Goal: Information Seeking & Learning: Understand process/instructions

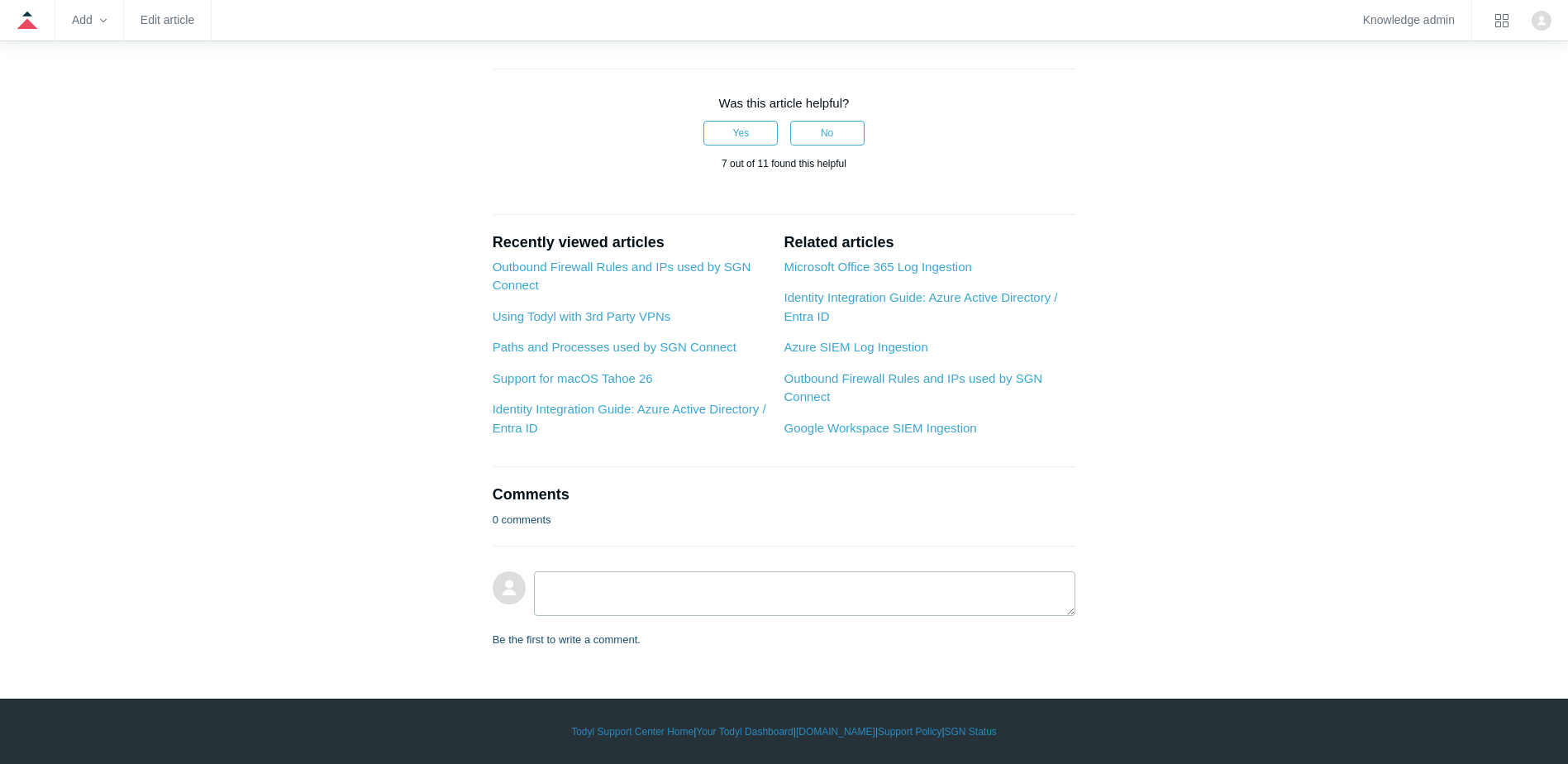
scroll to position [2481, 0]
drag, startPoint x: 509, startPoint y: 312, endPoint x: 793, endPoint y: 320, distance: 284.1
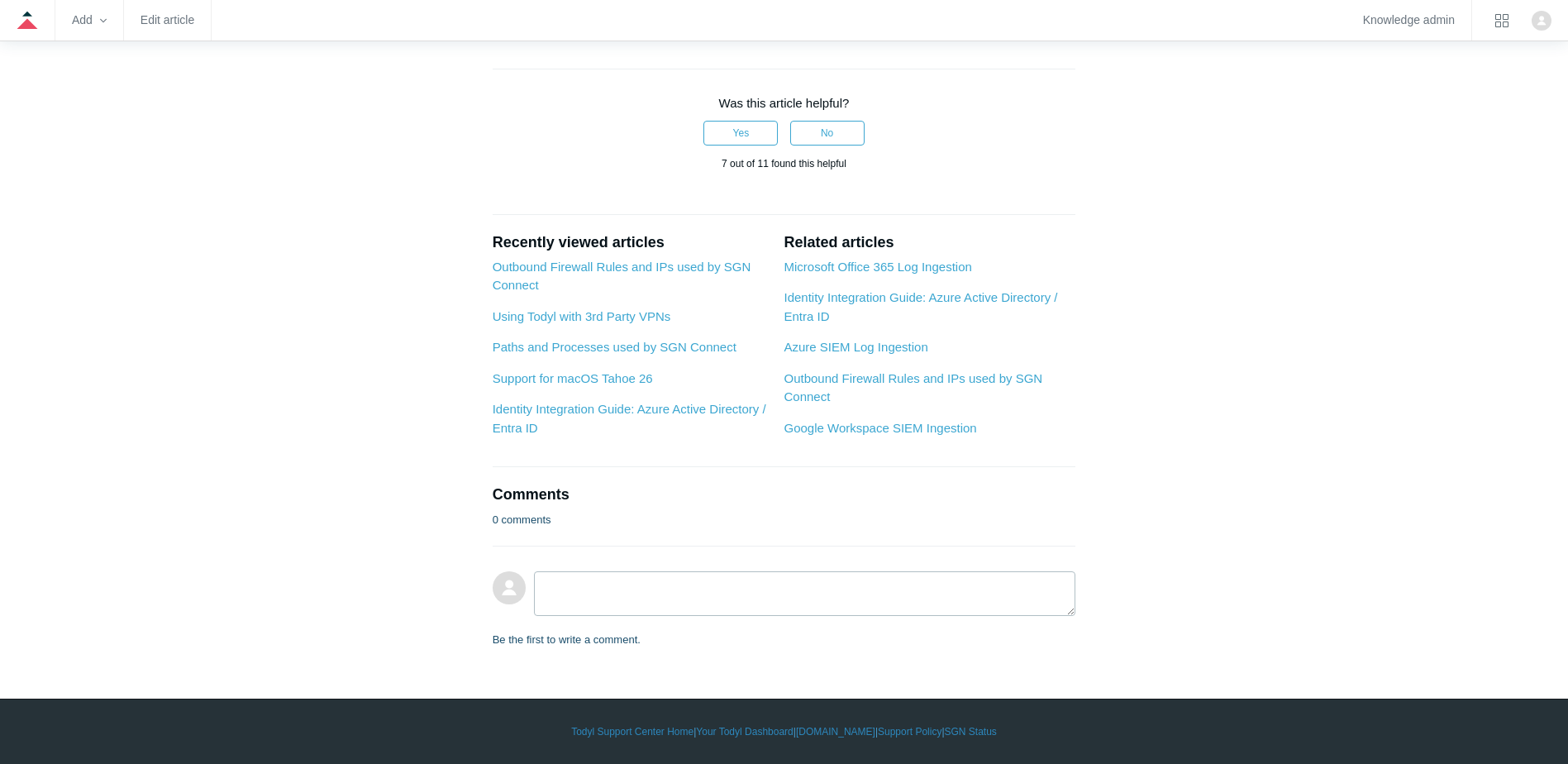
drag, startPoint x: 589, startPoint y: 154, endPoint x: 838, endPoint y: 168, distance: 249.4
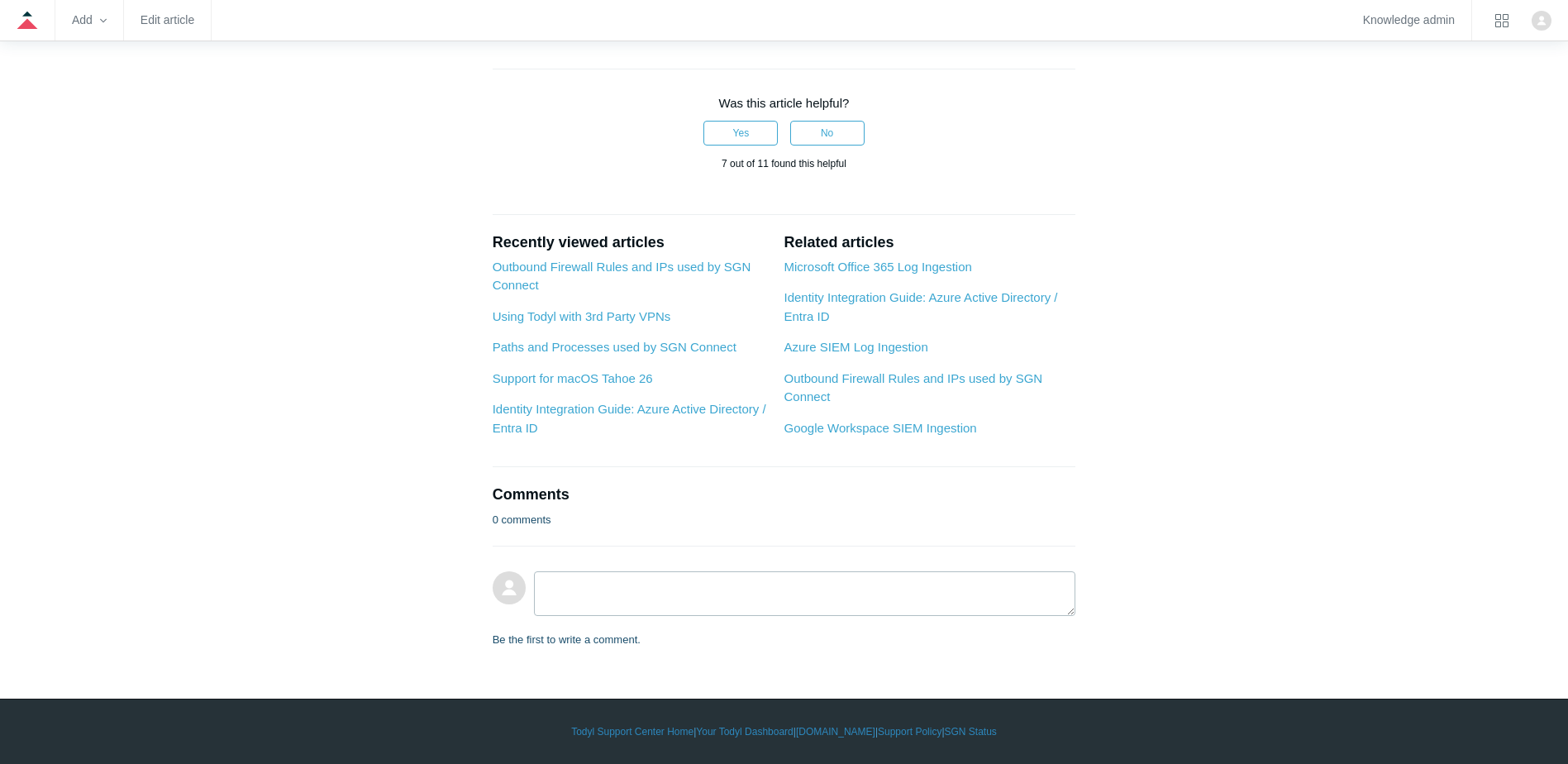
drag, startPoint x: 838, startPoint y: 168, endPoint x: 710, endPoint y: 175, distance: 128.2
drag, startPoint x: 625, startPoint y: 148, endPoint x: 896, endPoint y: 163, distance: 271.4
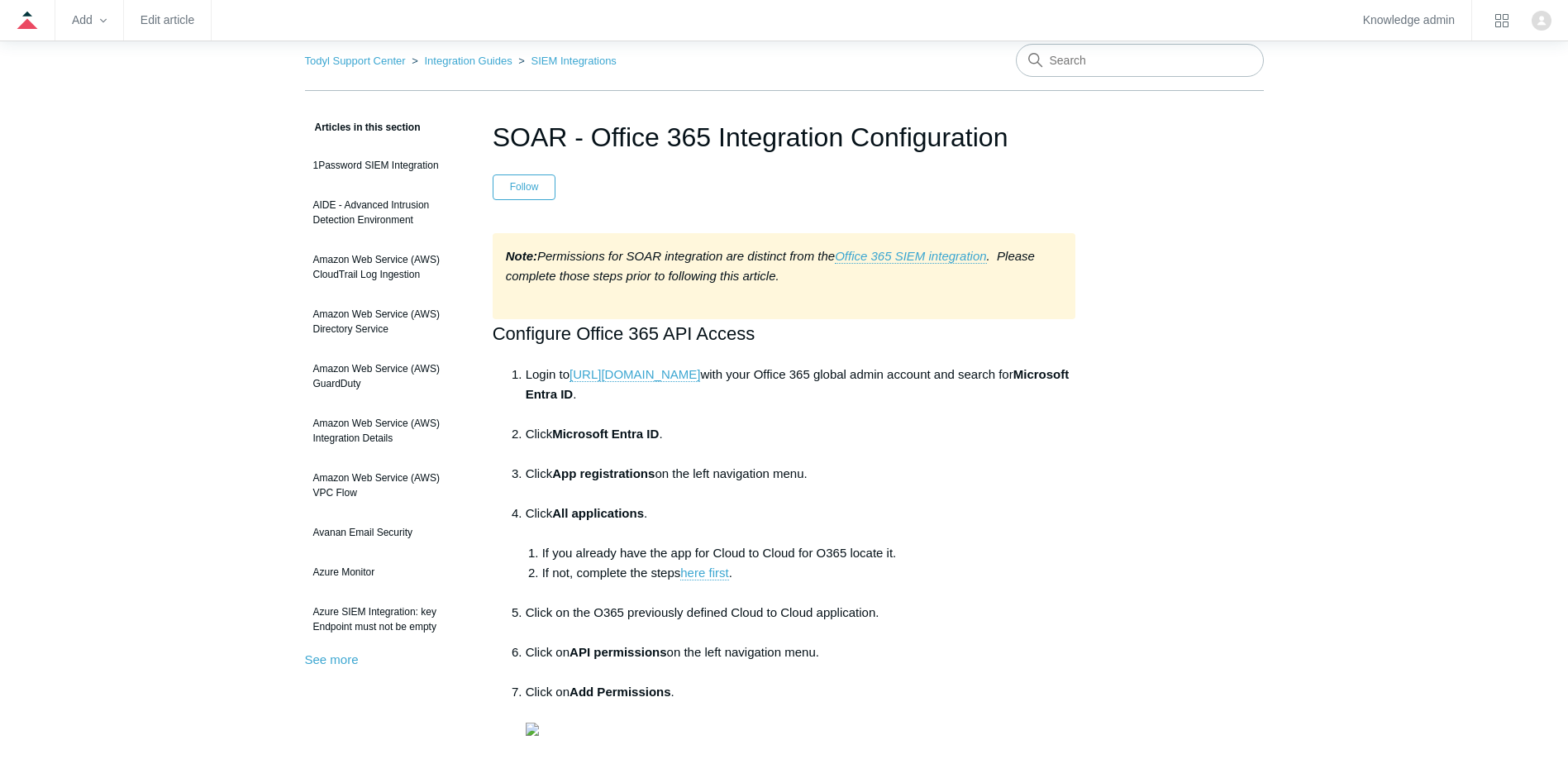
scroll to position [0, 0]
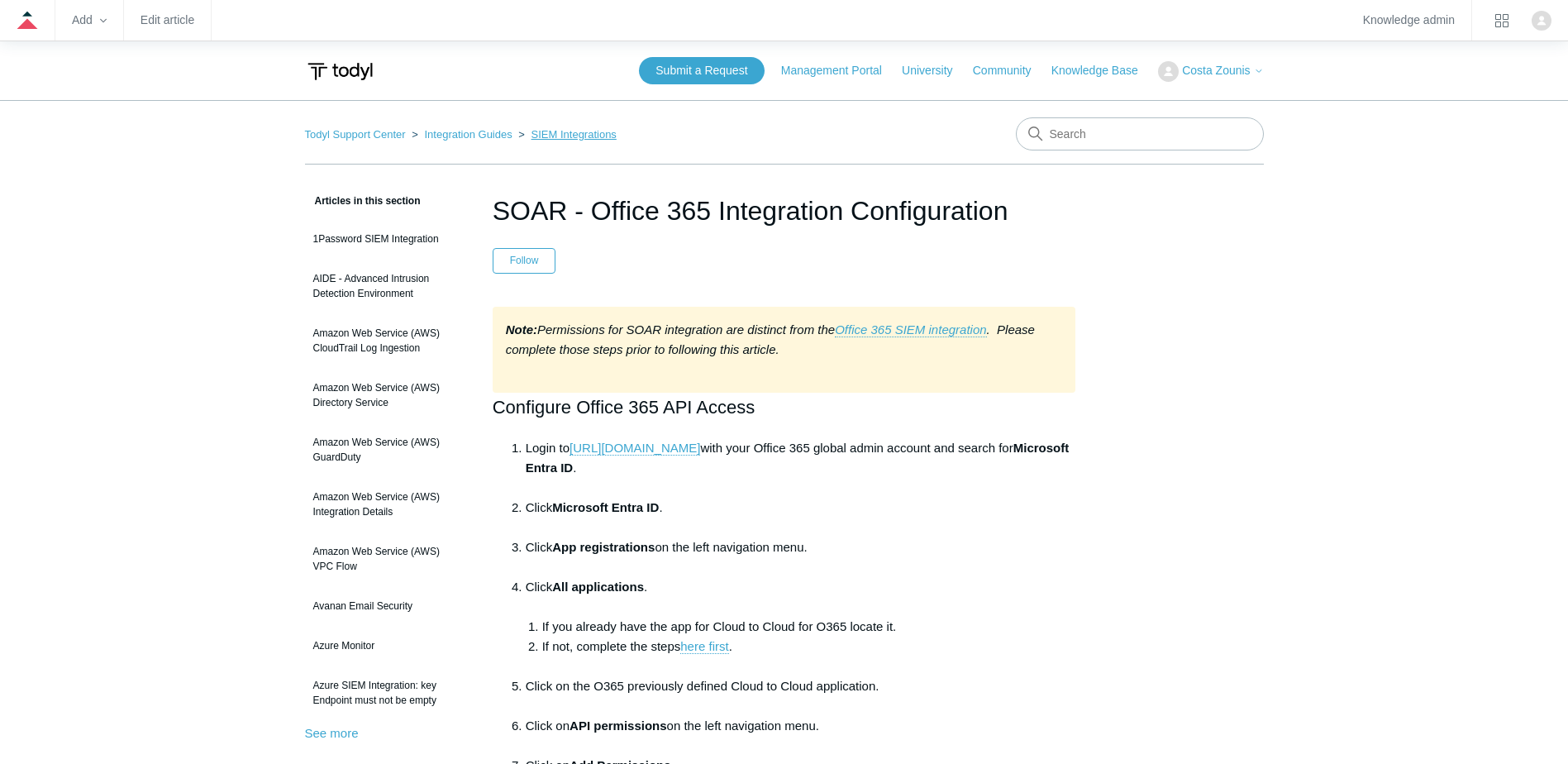
click at [531, 129] on link "SIEM Integrations" at bounding box center [574, 135] width 85 height 13
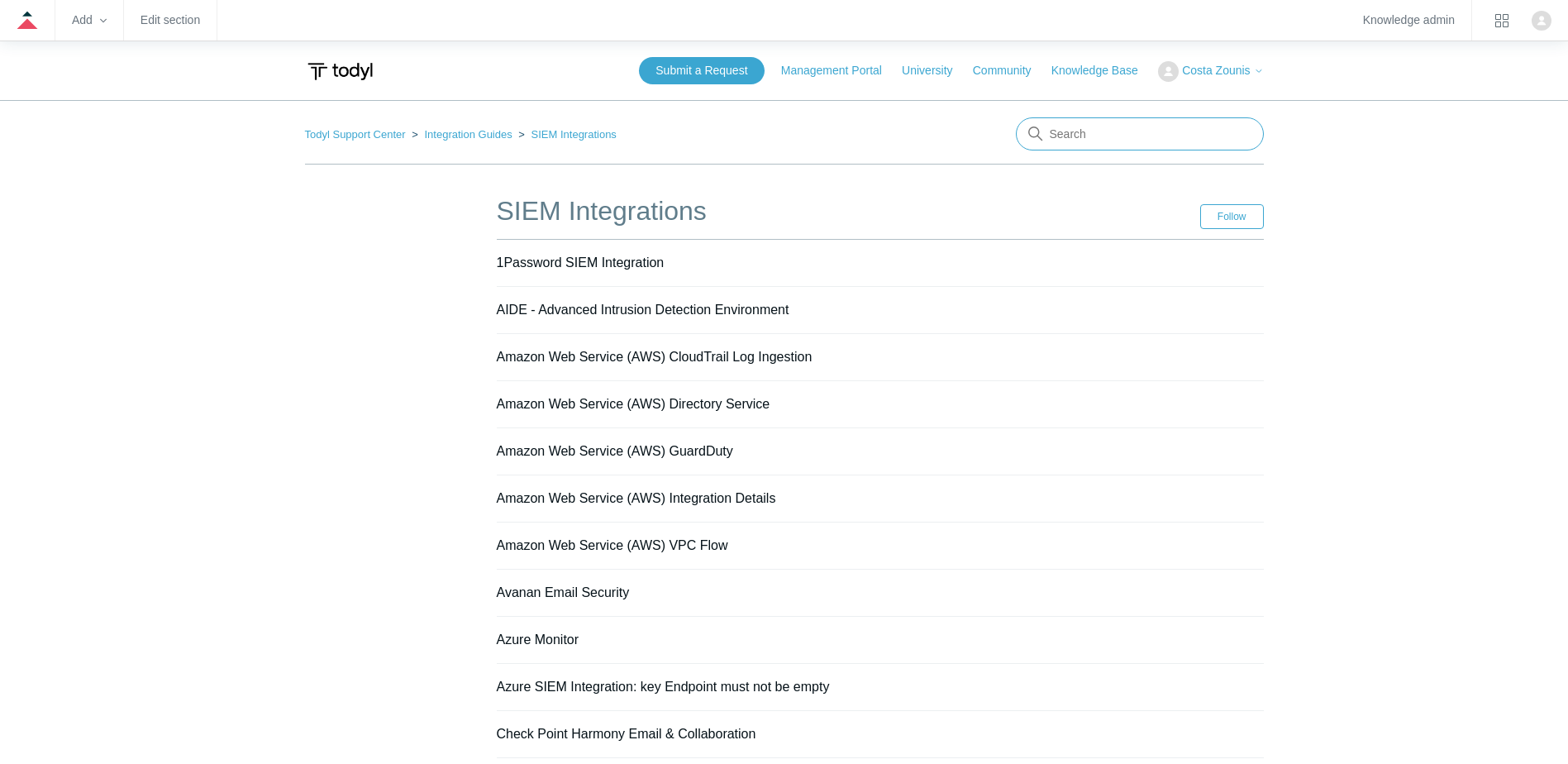
click at [1126, 146] on input "Search" at bounding box center [1139, 134] width 248 height 33
type input "365"
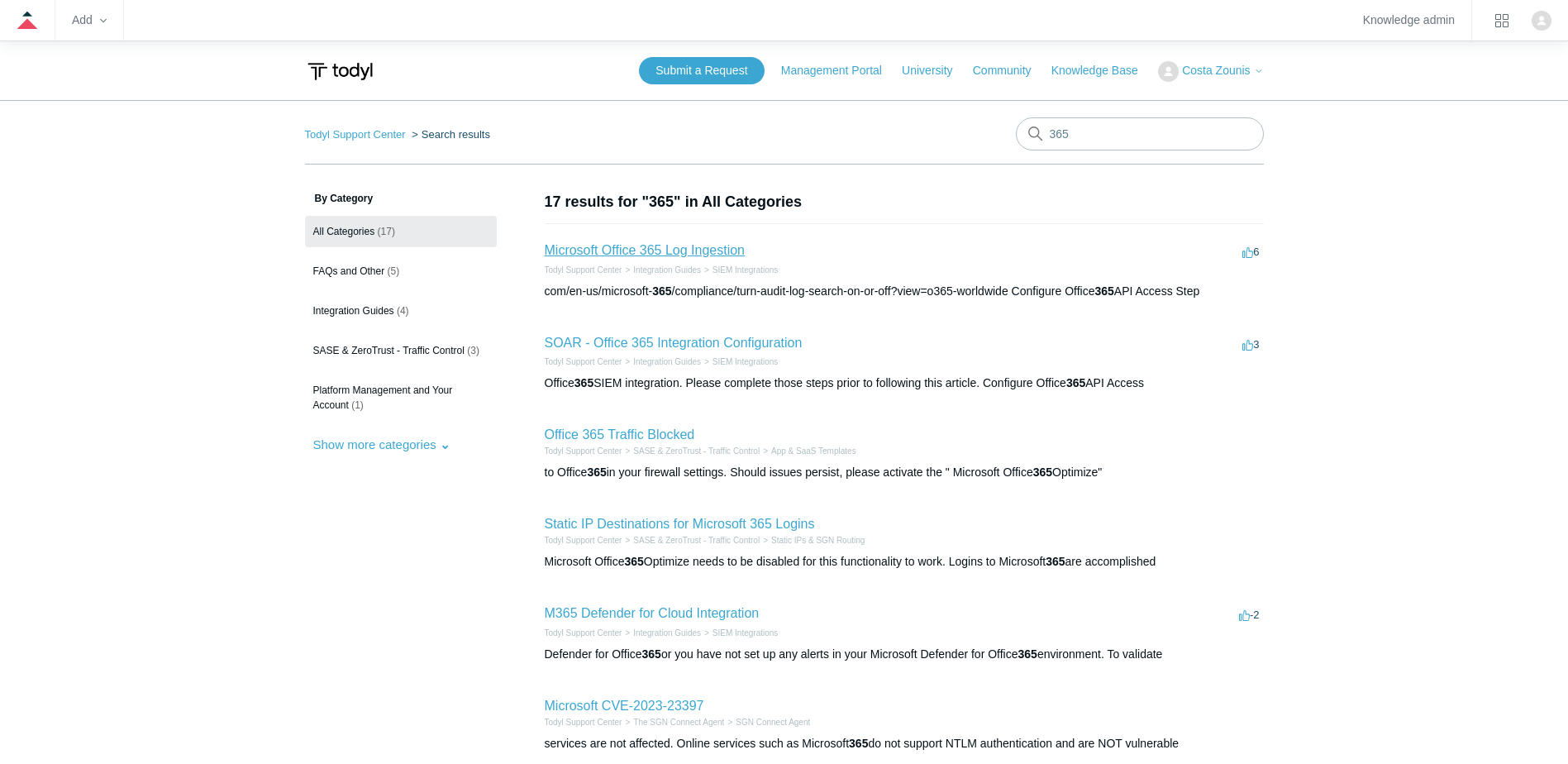
click at [672, 251] on link "Microsoft Office 365 Log Ingestion" at bounding box center [645, 250] width 201 height 14
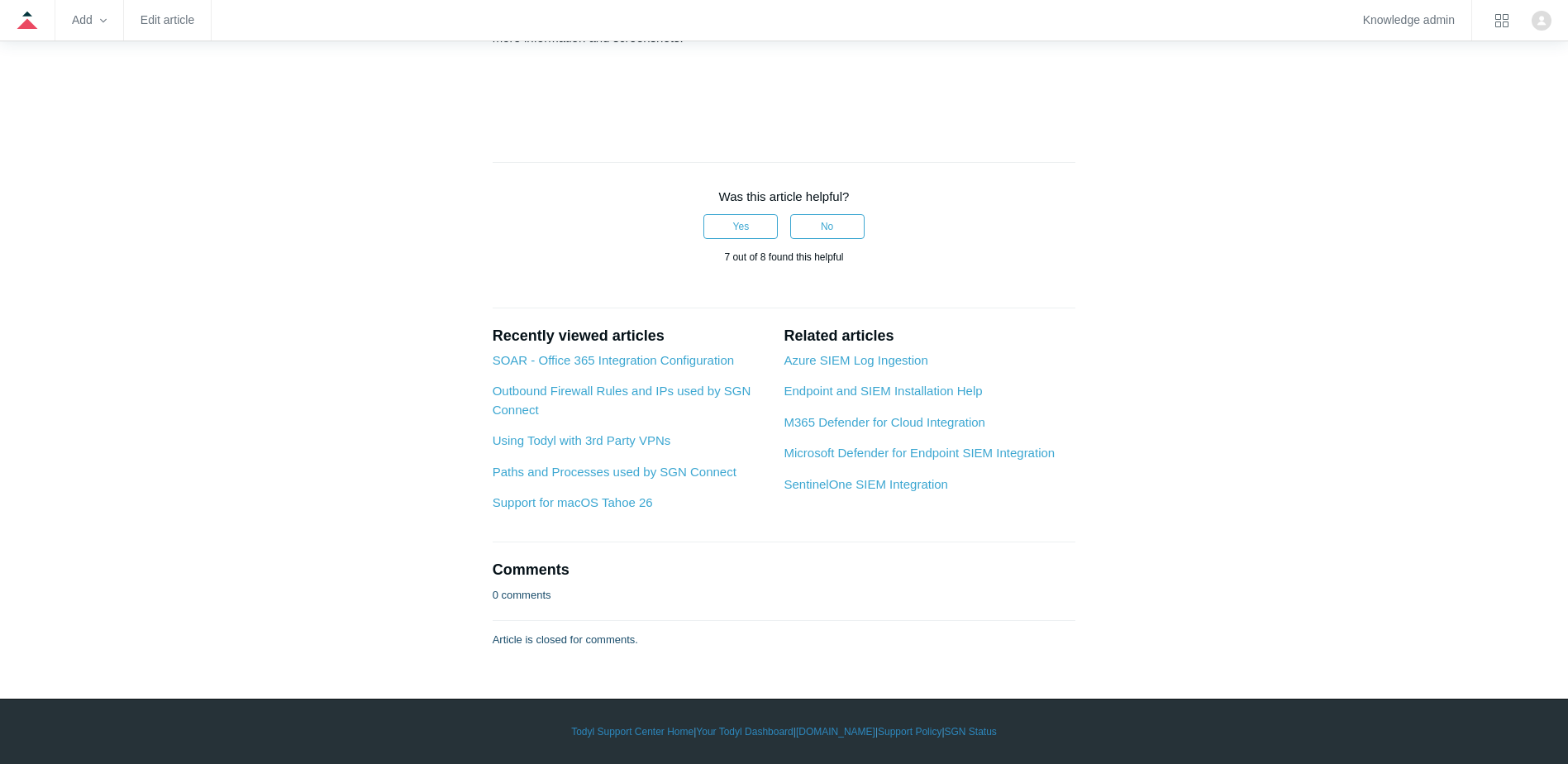
scroll to position [5012, 0]
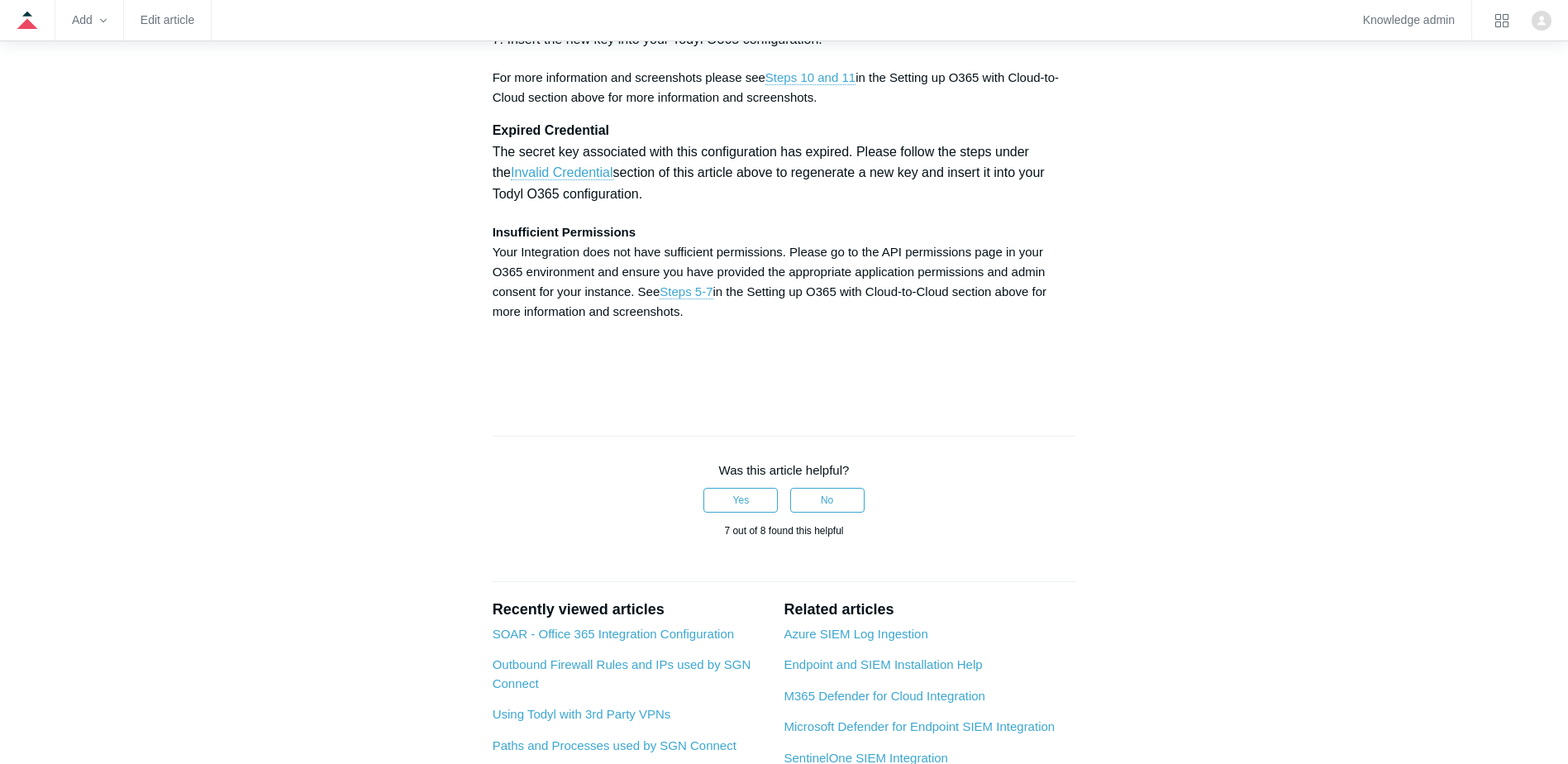
drag, startPoint x: 500, startPoint y: 384, endPoint x: 787, endPoint y: 422, distance: 289.5
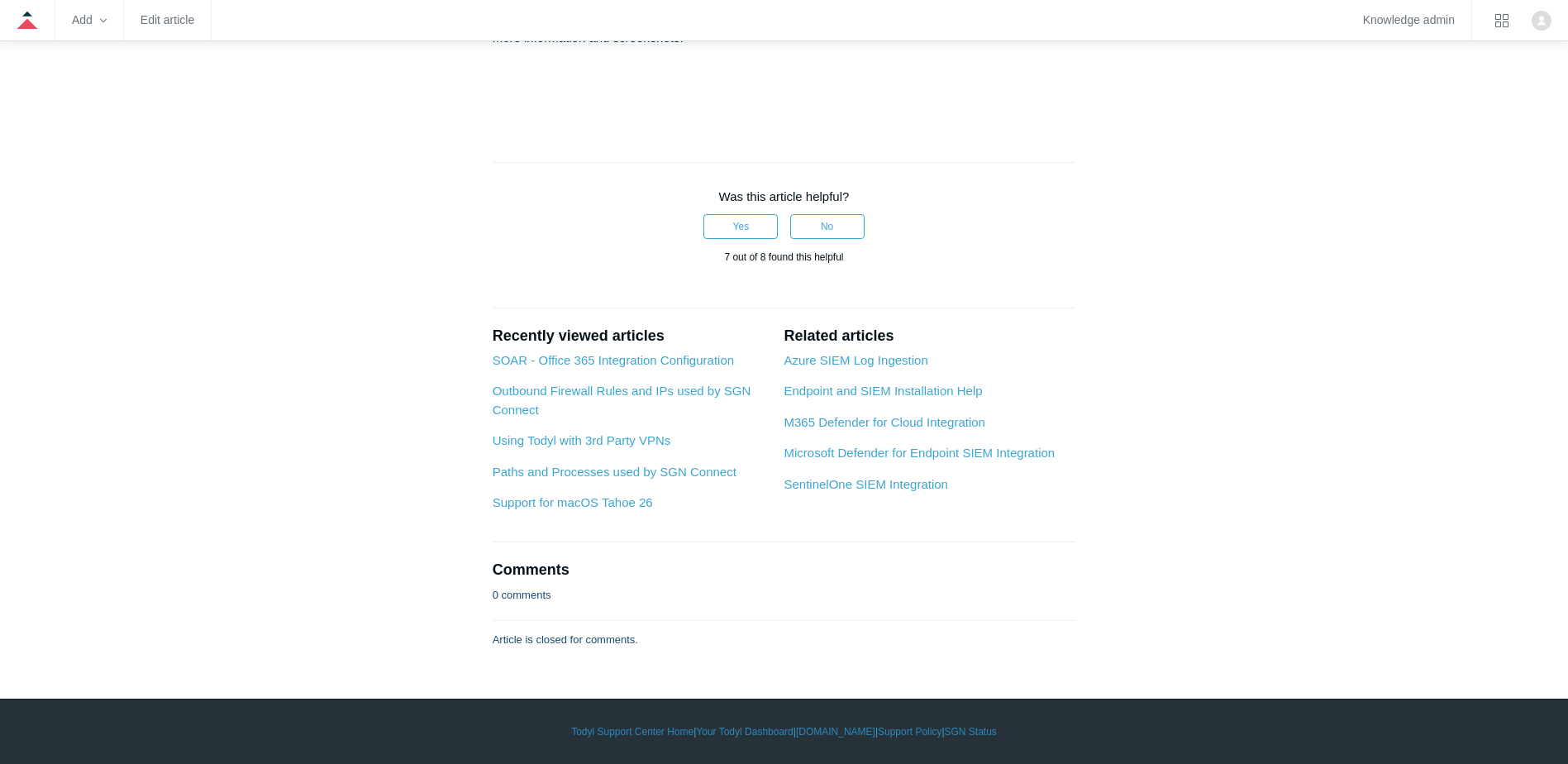
scroll to position [5591, 0]
drag, startPoint x: 552, startPoint y: 280, endPoint x: 735, endPoint y: 291, distance: 183.3
drag, startPoint x: 735, startPoint y: 291, endPoint x: 726, endPoint y: 320, distance: 30.4
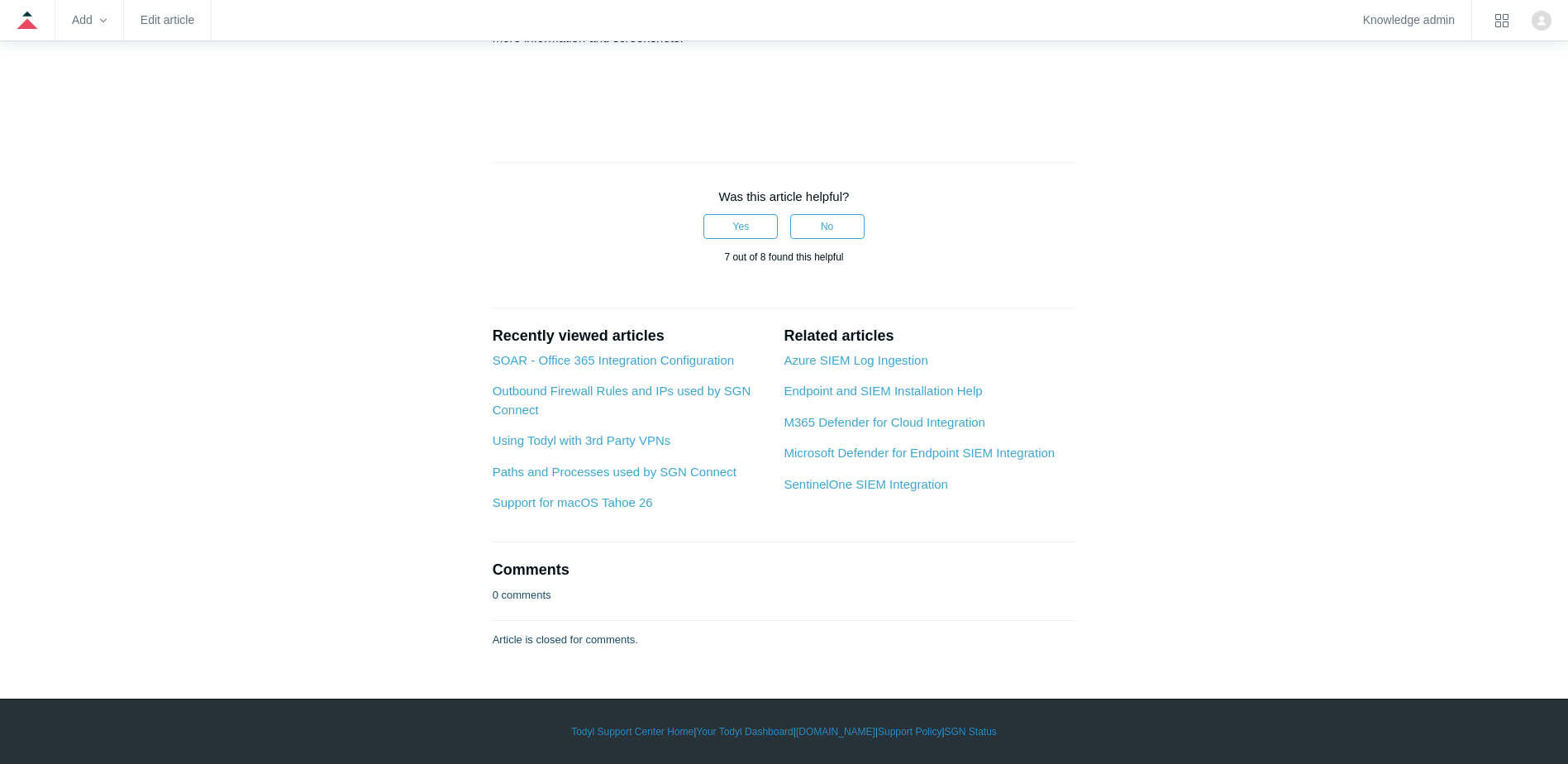
drag, startPoint x: 649, startPoint y: 279, endPoint x: 807, endPoint y: 306, distance: 160.3
drag, startPoint x: 807, startPoint y: 306, endPoint x: 774, endPoint y: 310, distance: 33.2
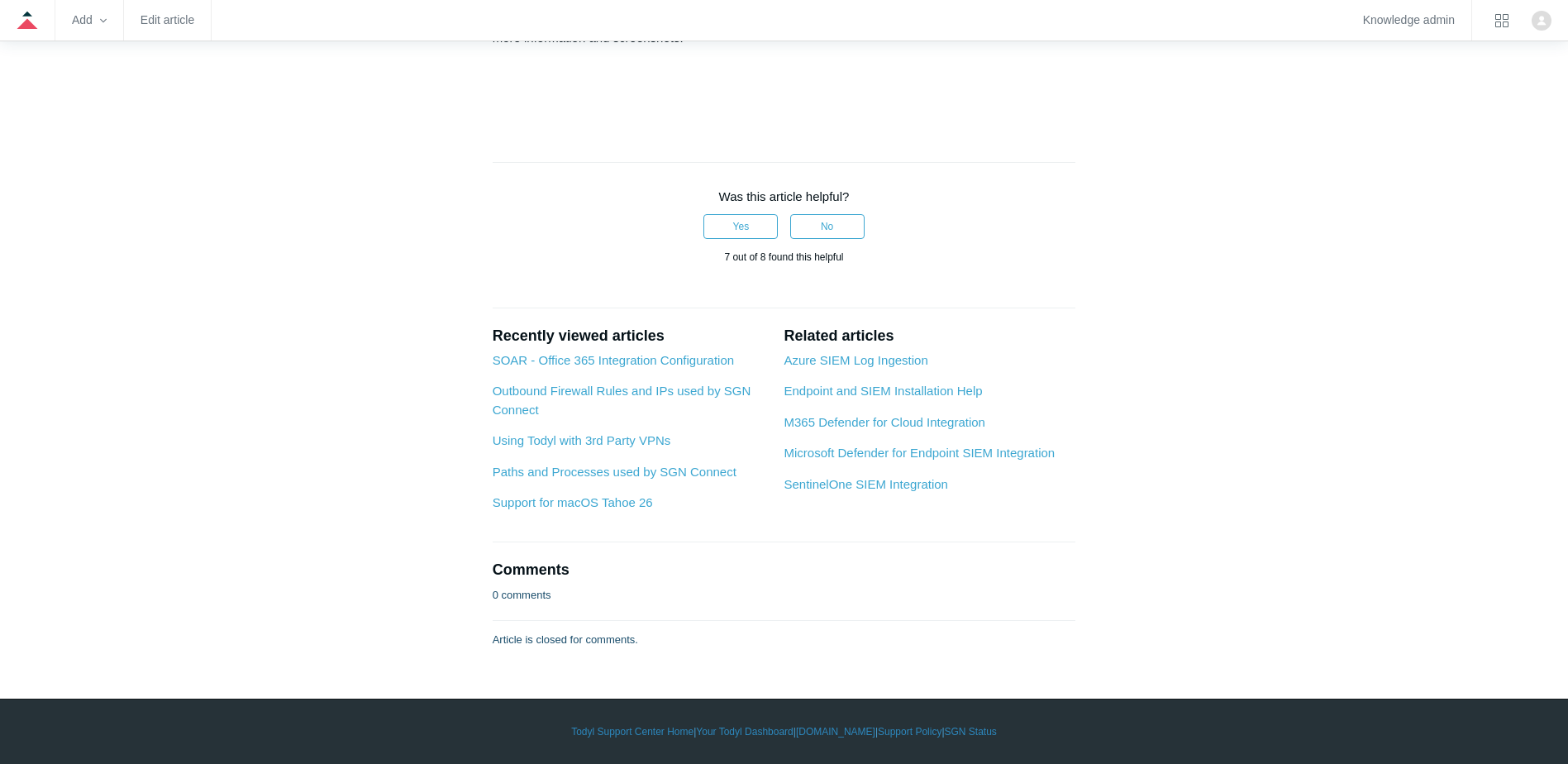
drag, startPoint x: 864, startPoint y: 366, endPoint x: 886, endPoint y: 366, distance: 22.0
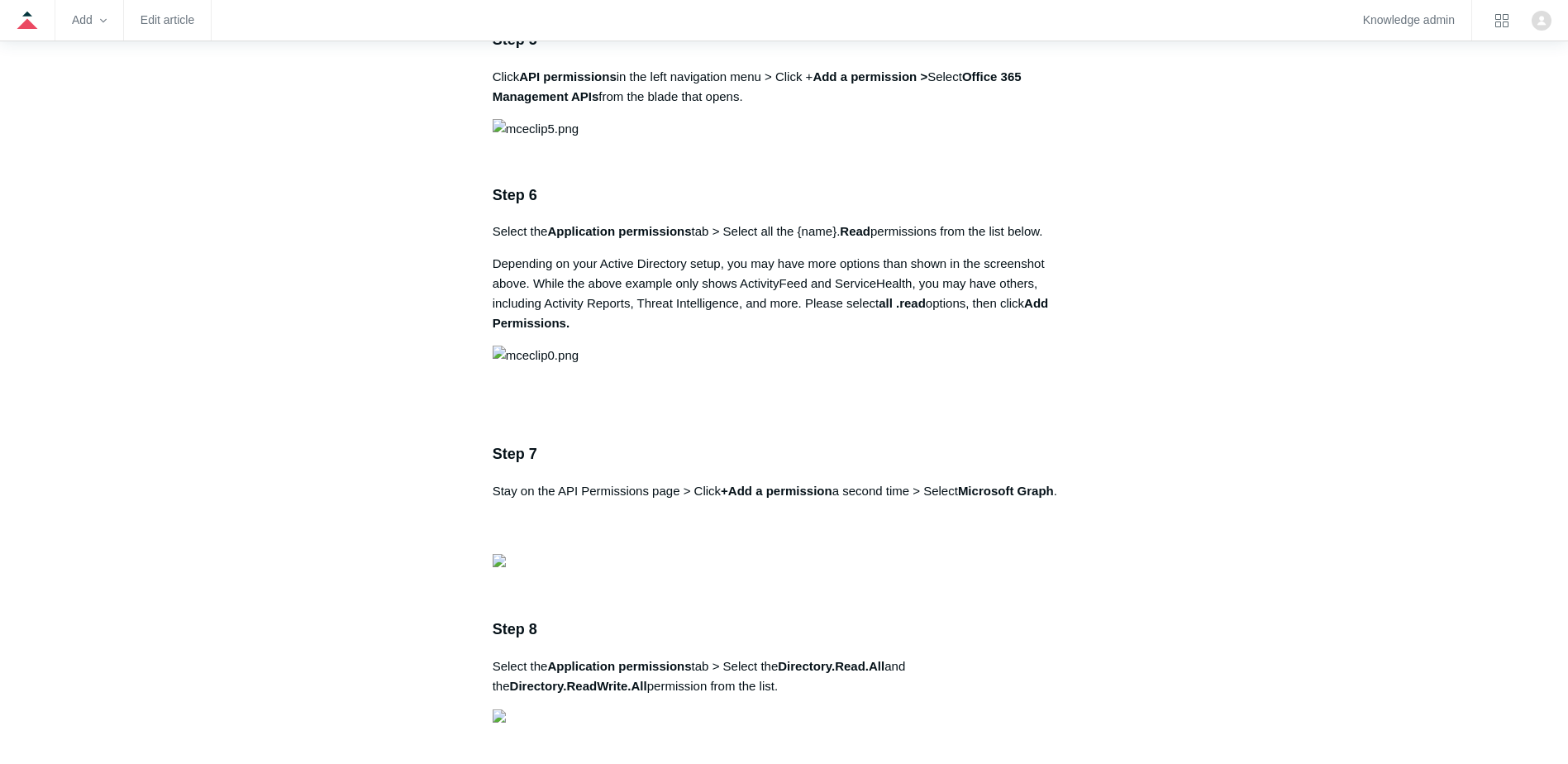
scroll to position [1456, 0]
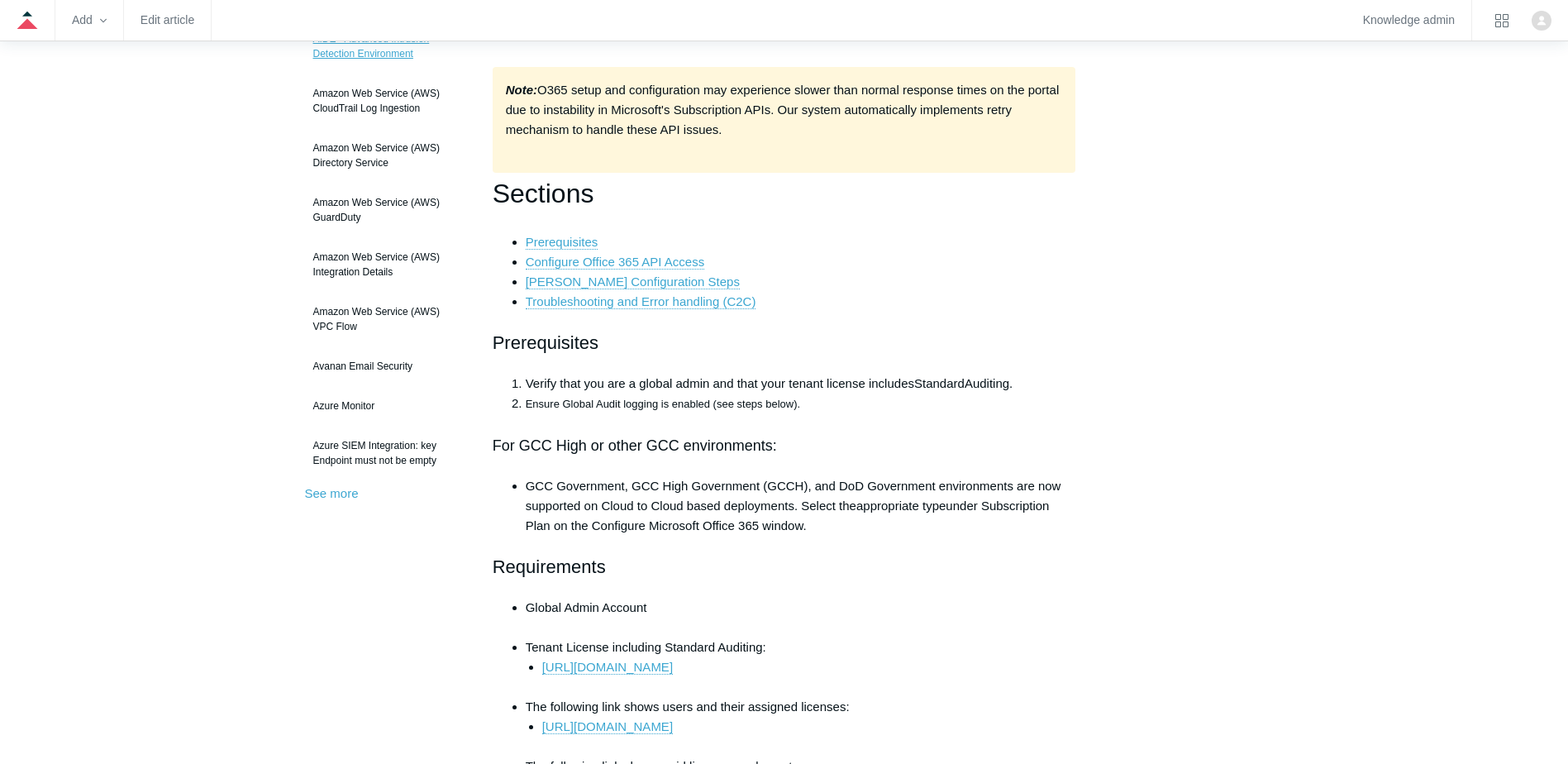
scroll to position [165, 0]
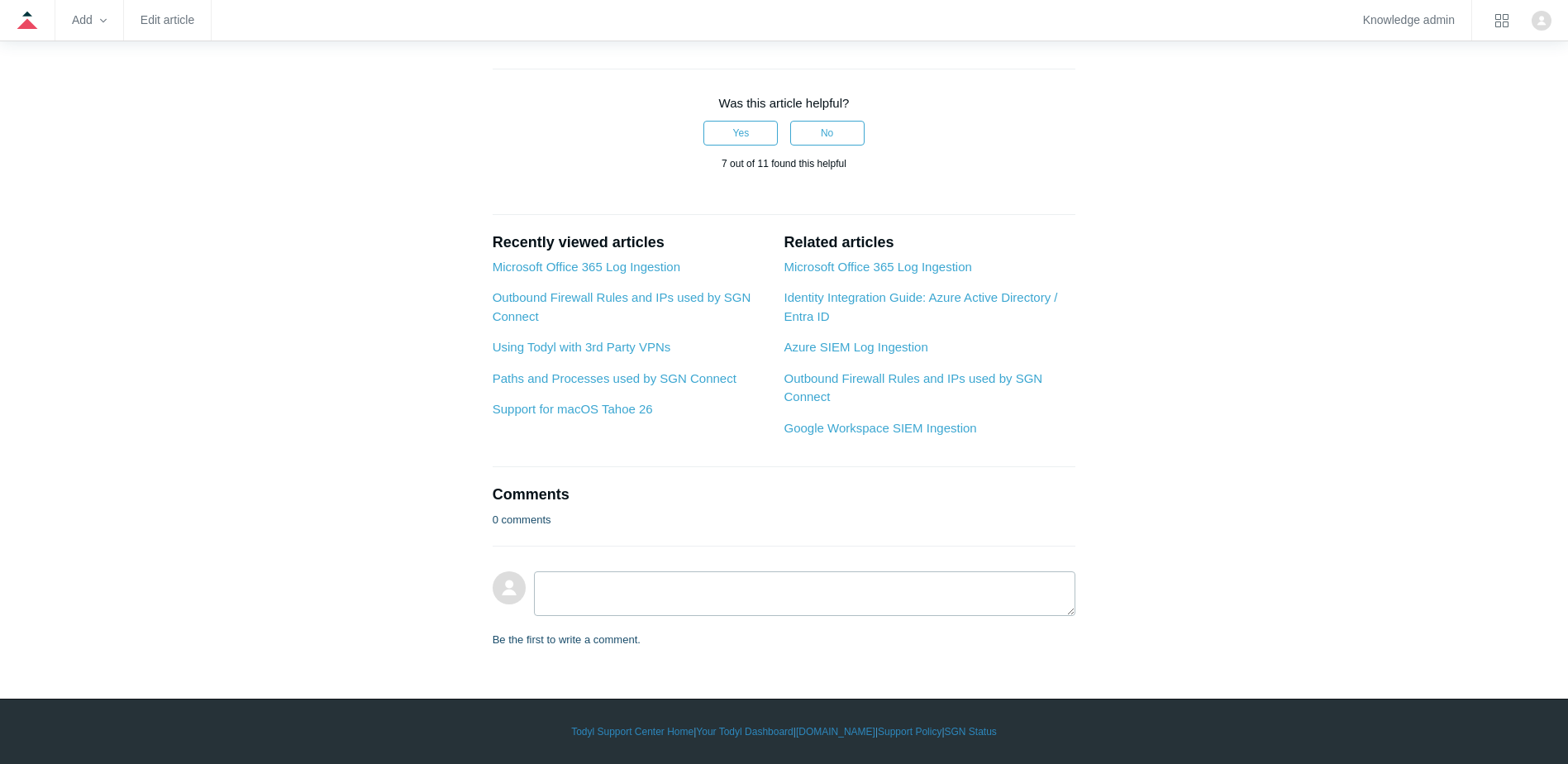
scroll to position [2398, 0]
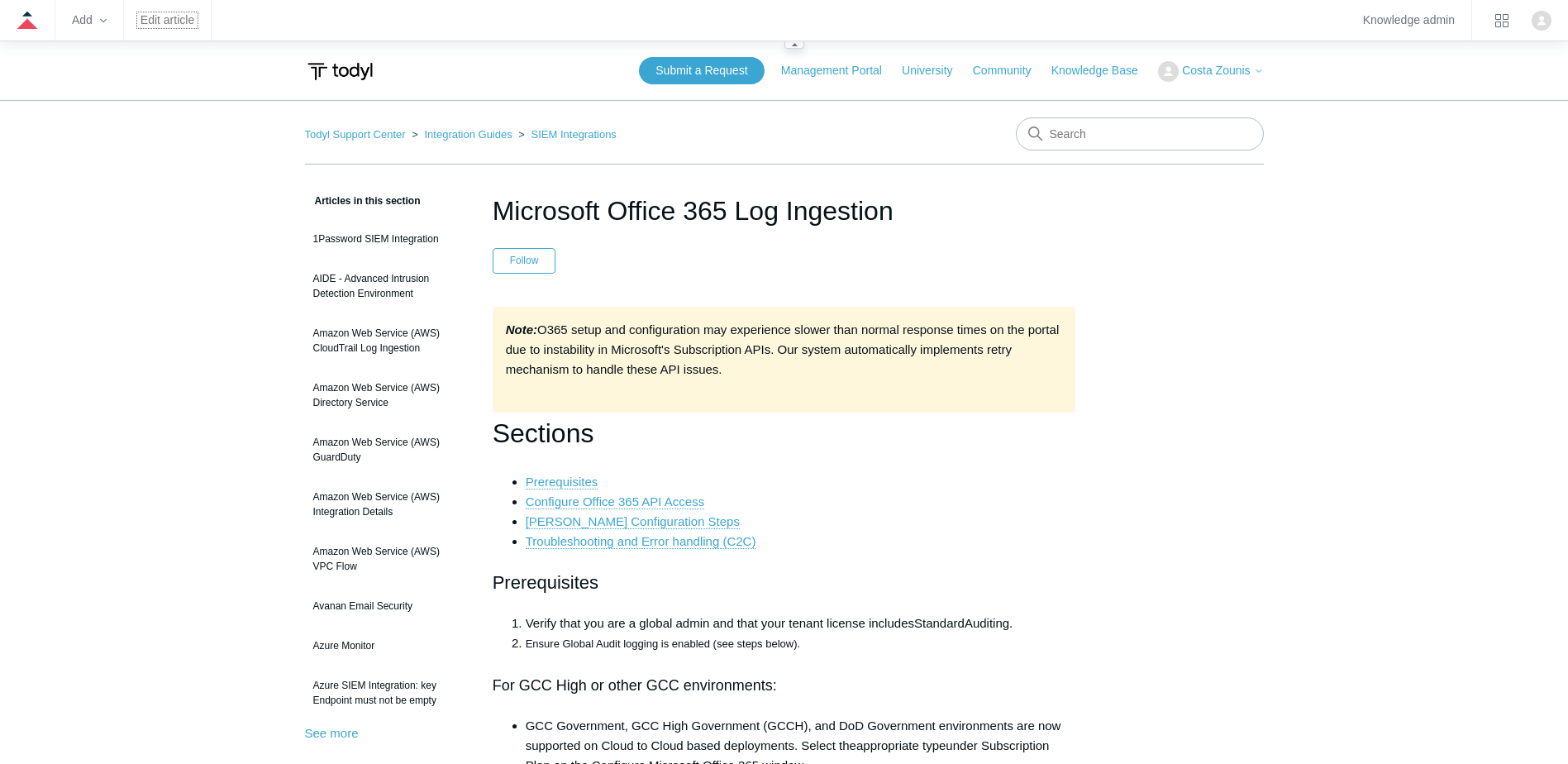
click at [164, 19] on link "Edit article" at bounding box center [167, 20] width 54 height 9
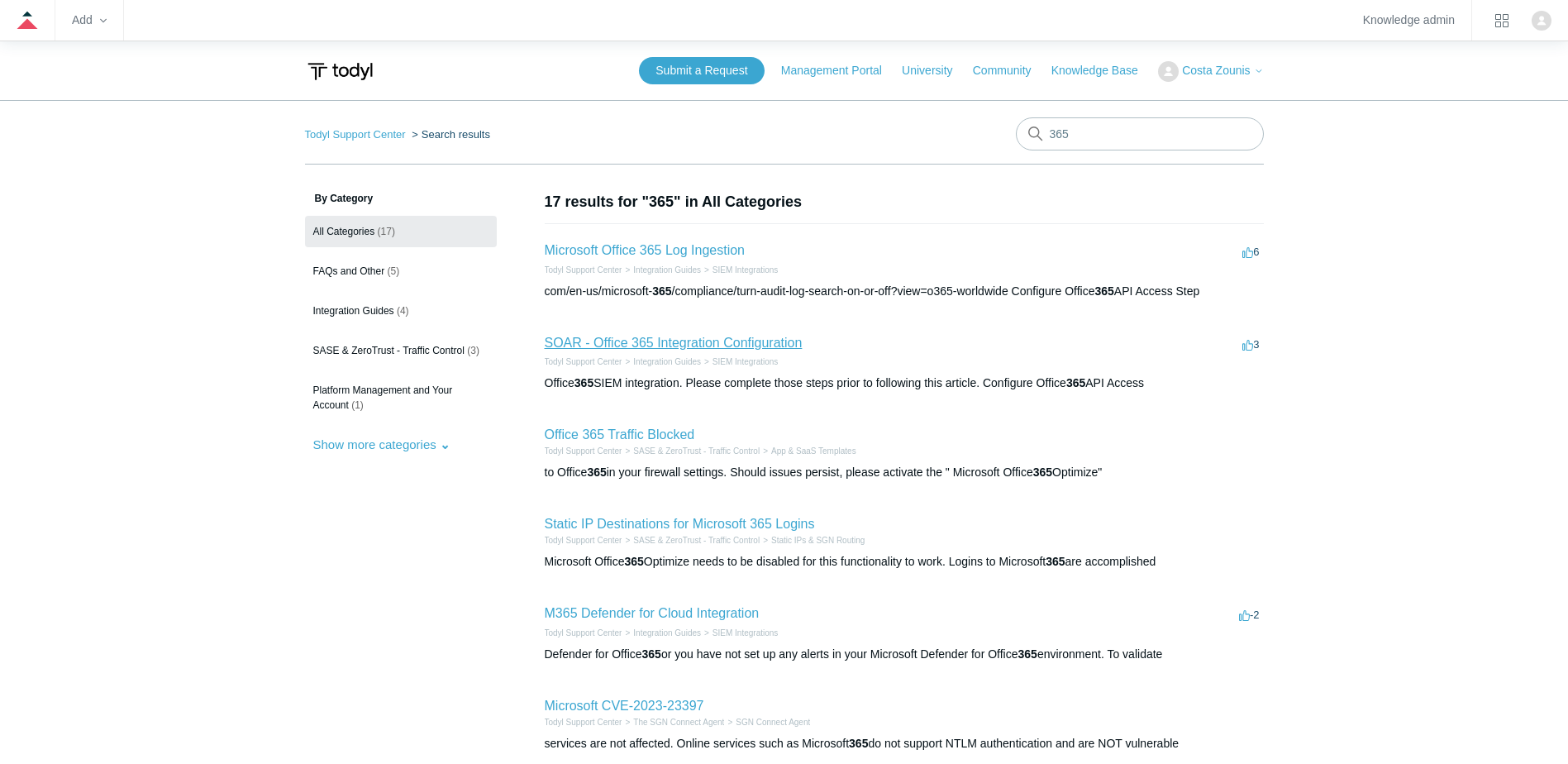
click at [713, 344] on link "SOAR - Office 365 Integration Configuration" at bounding box center [673, 342] width 258 height 14
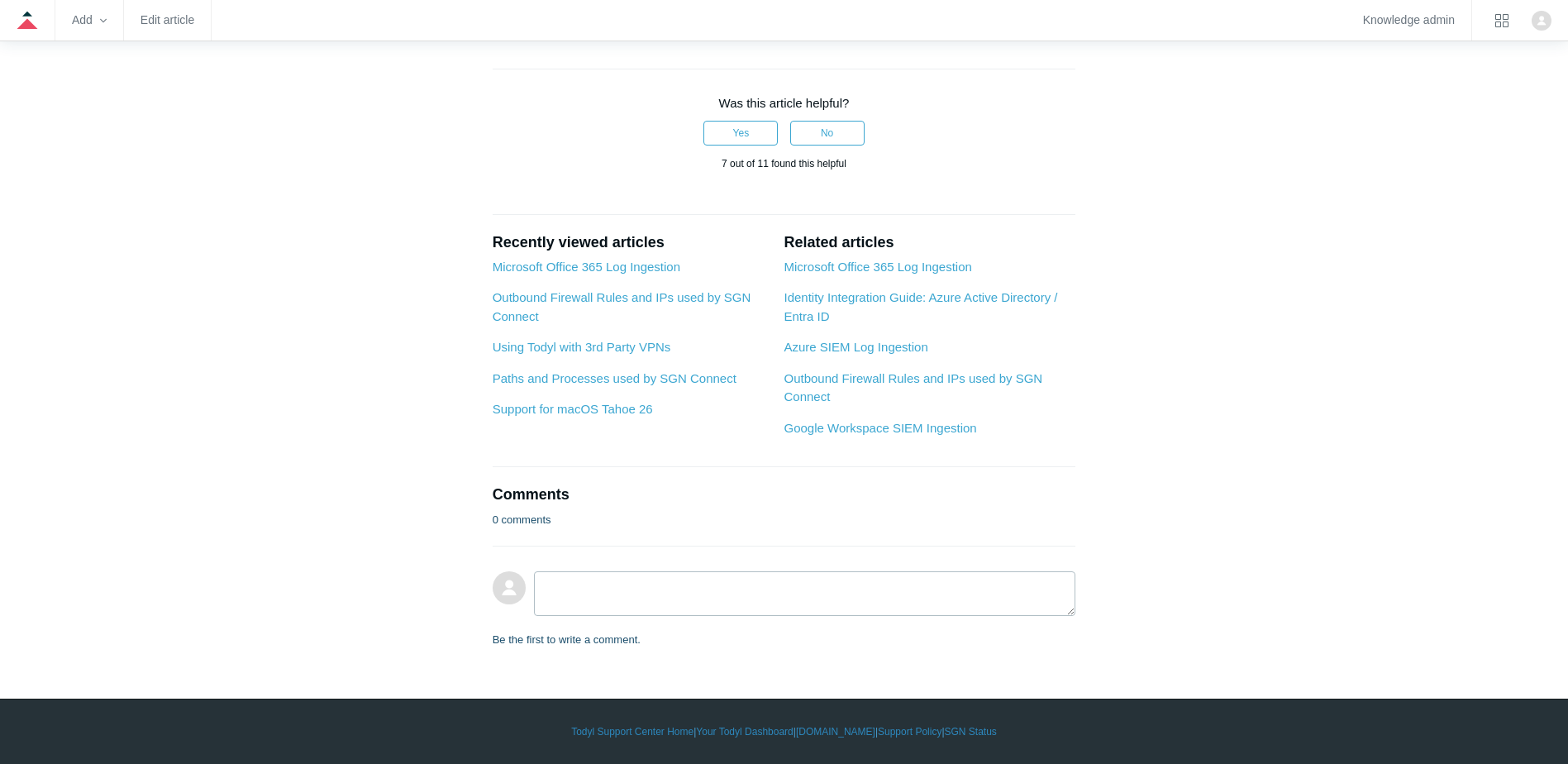
scroll to position [2895, 0]
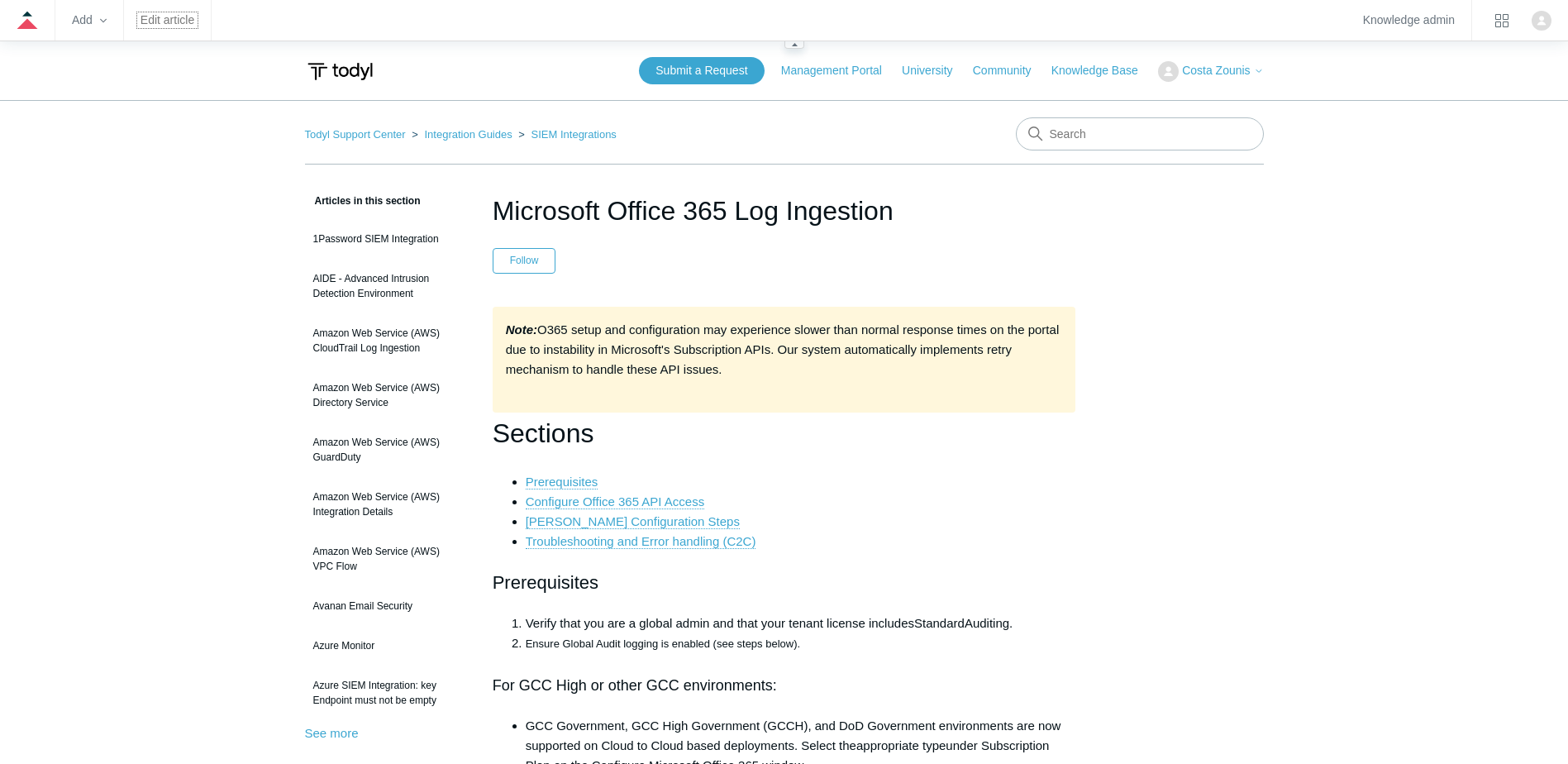
click at [143, 22] on link "Edit article" at bounding box center [167, 20] width 54 height 9
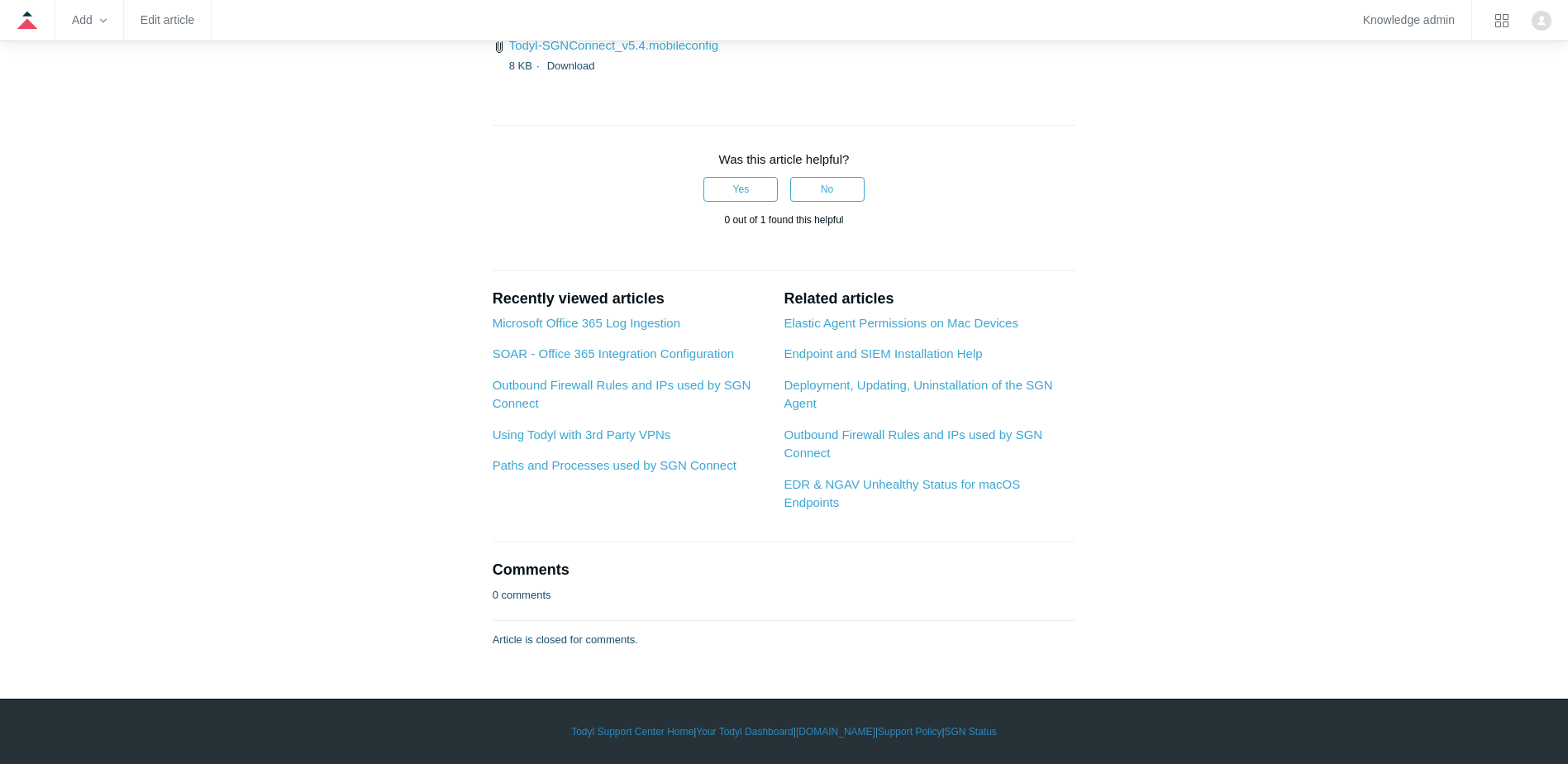
scroll to position [3308, 0]
drag, startPoint x: 495, startPoint y: 152, endPoint x: 706, endPoint y: 129, distance: 212.2
copy h2 "EDR / SIEM Permissions"
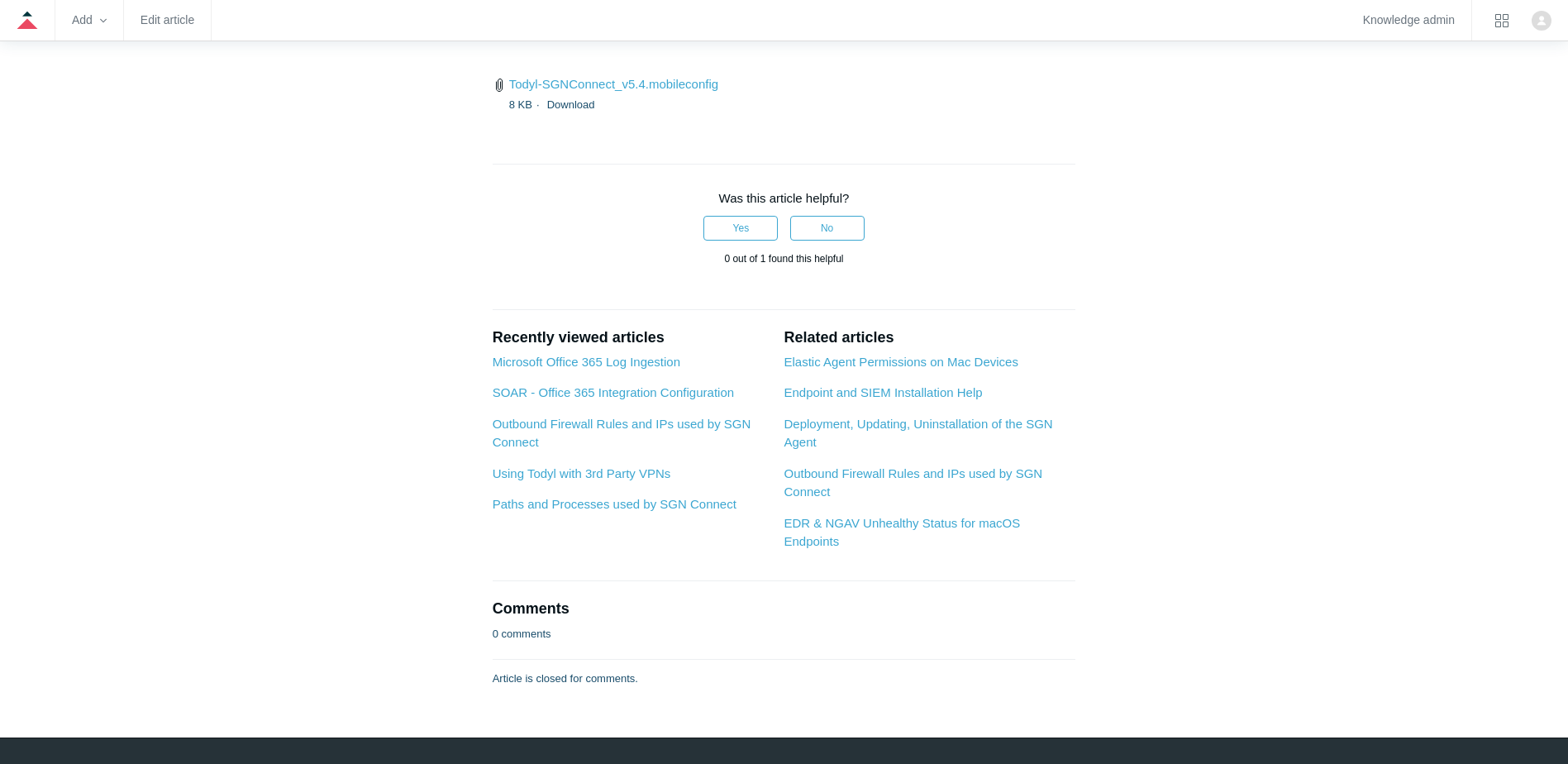
scroll to position [2564, 0]
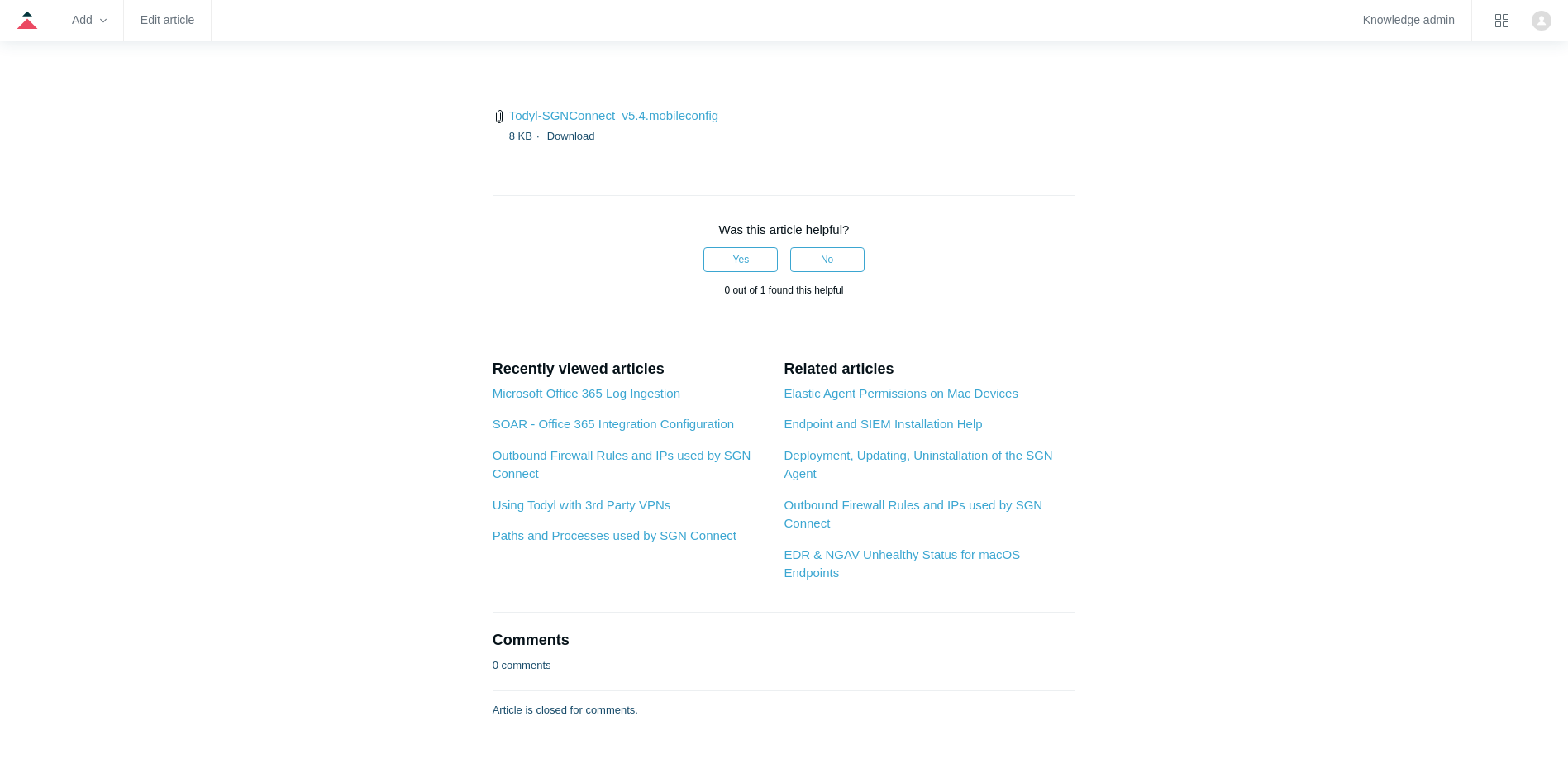
drag, startPoint x: 530, startPoint y: 233, endPoint x: 994, endPoint y: 281, distance: 466.5
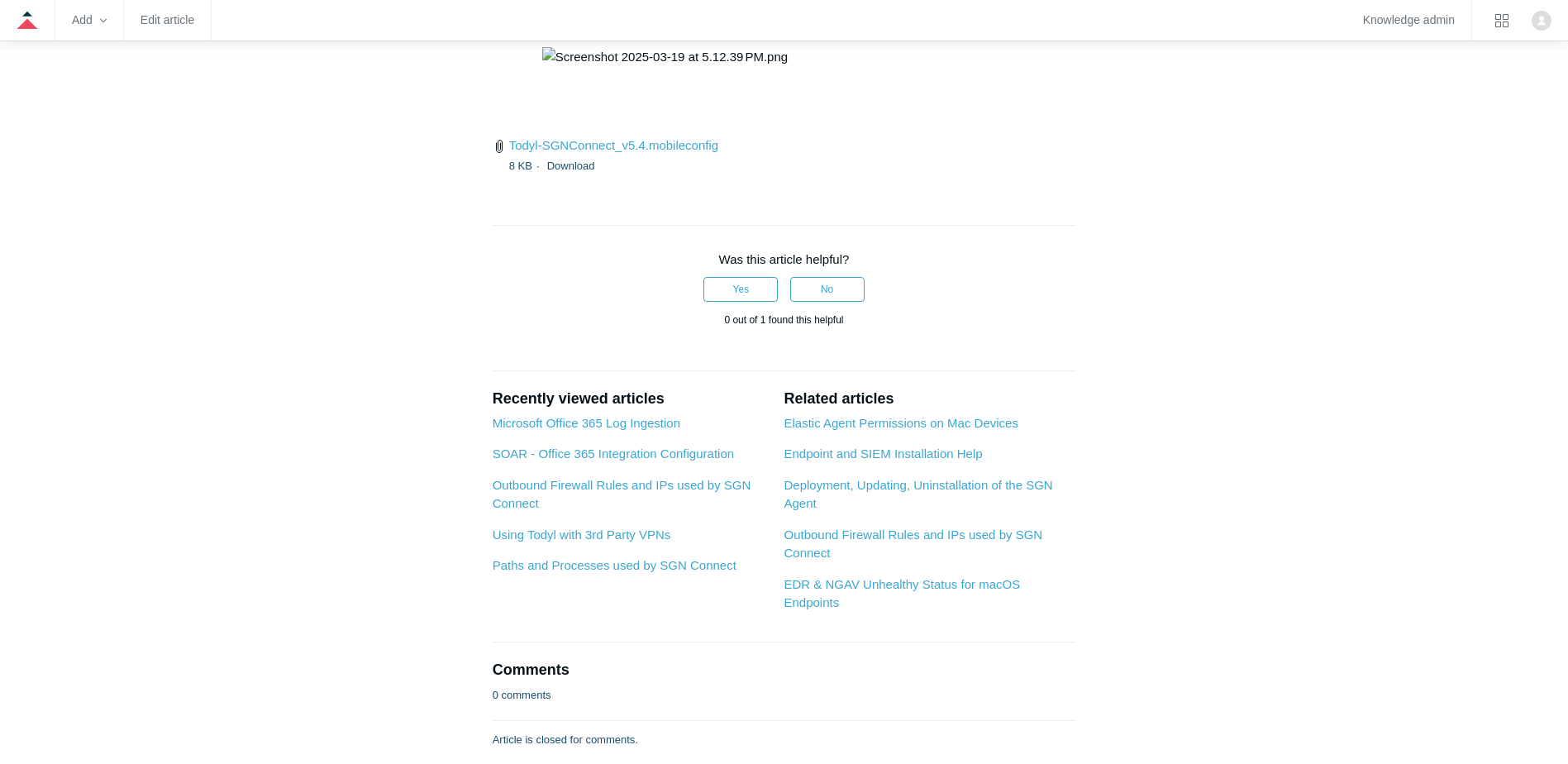
scroll to position [2812, 0]
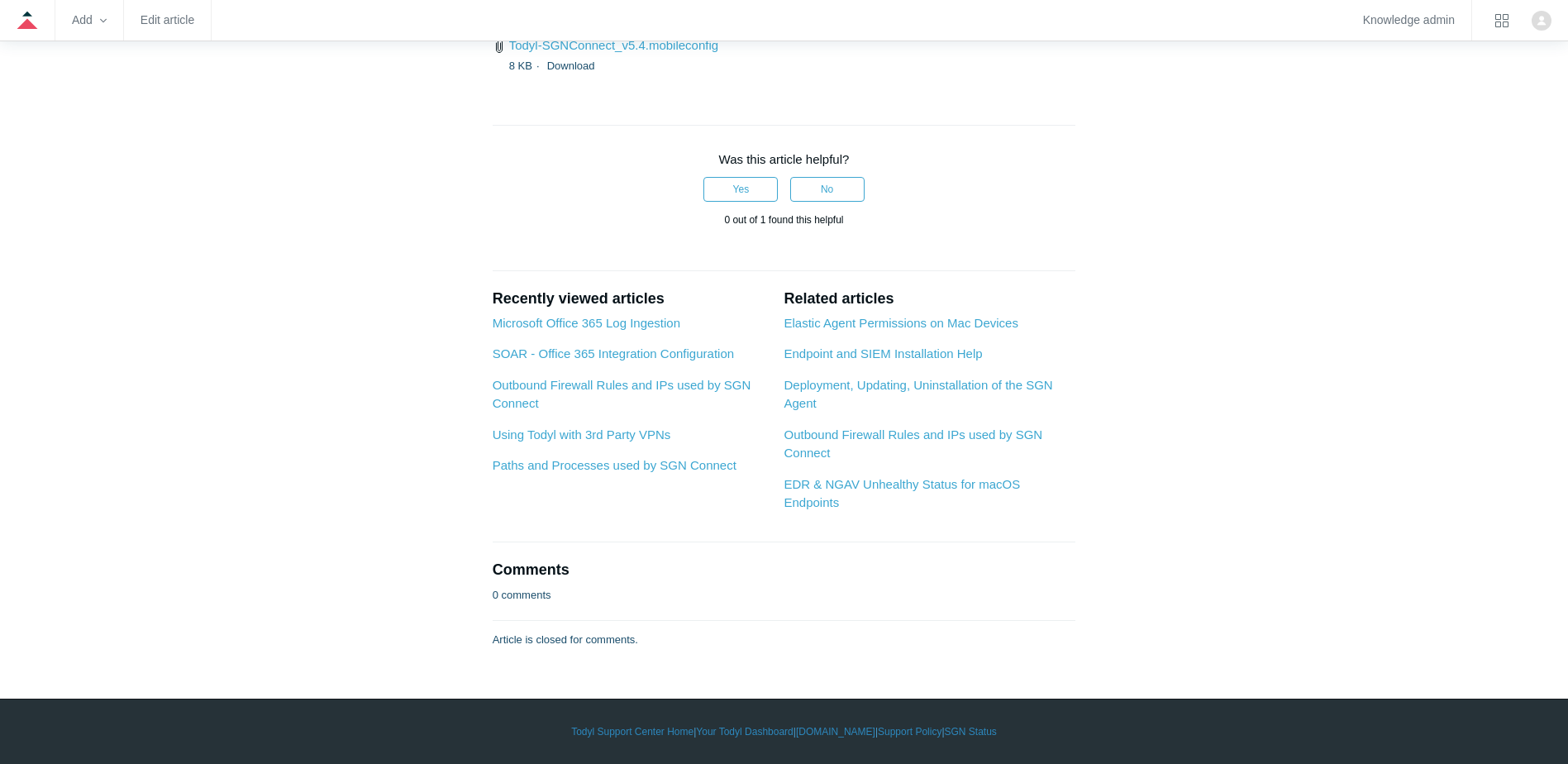
drag, startPoint x: 528, startPoint y: 317, endPoint x: 852, endPoint y: 351, distance: 325.8
drag, startPoint x: 529, startPoint y: 319, endPoint x: 1032, endPoint y: 338, distance: 503.4
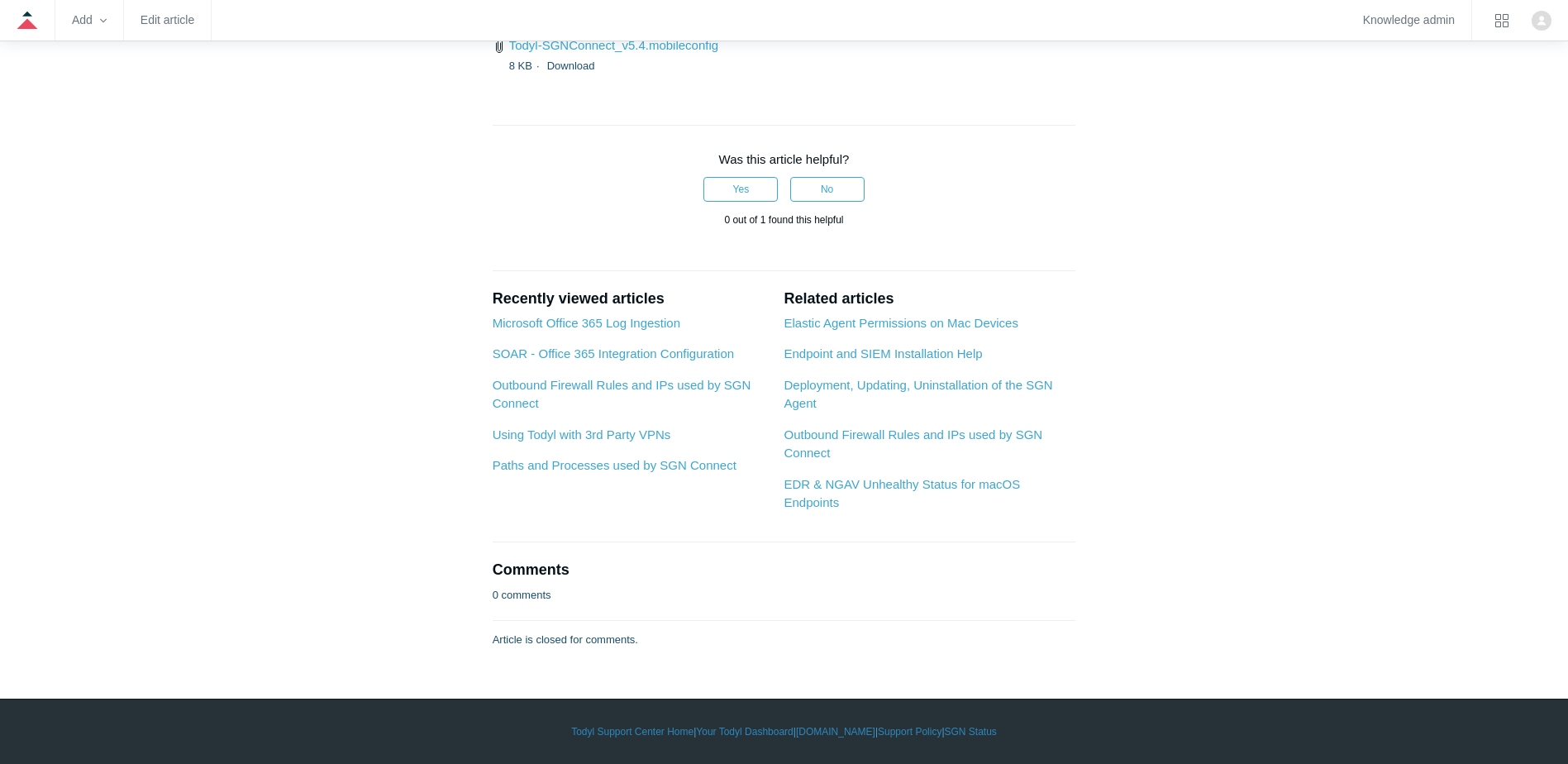
drag, startPoint x: 1032, startPoint y: 338, endPoint x: 868, endPoint y: 353, distance: 164.7
drag, startPoint x: 689, startPoint y: 384, endPoint x: 771, endPoint y: 404, distance: 84.4
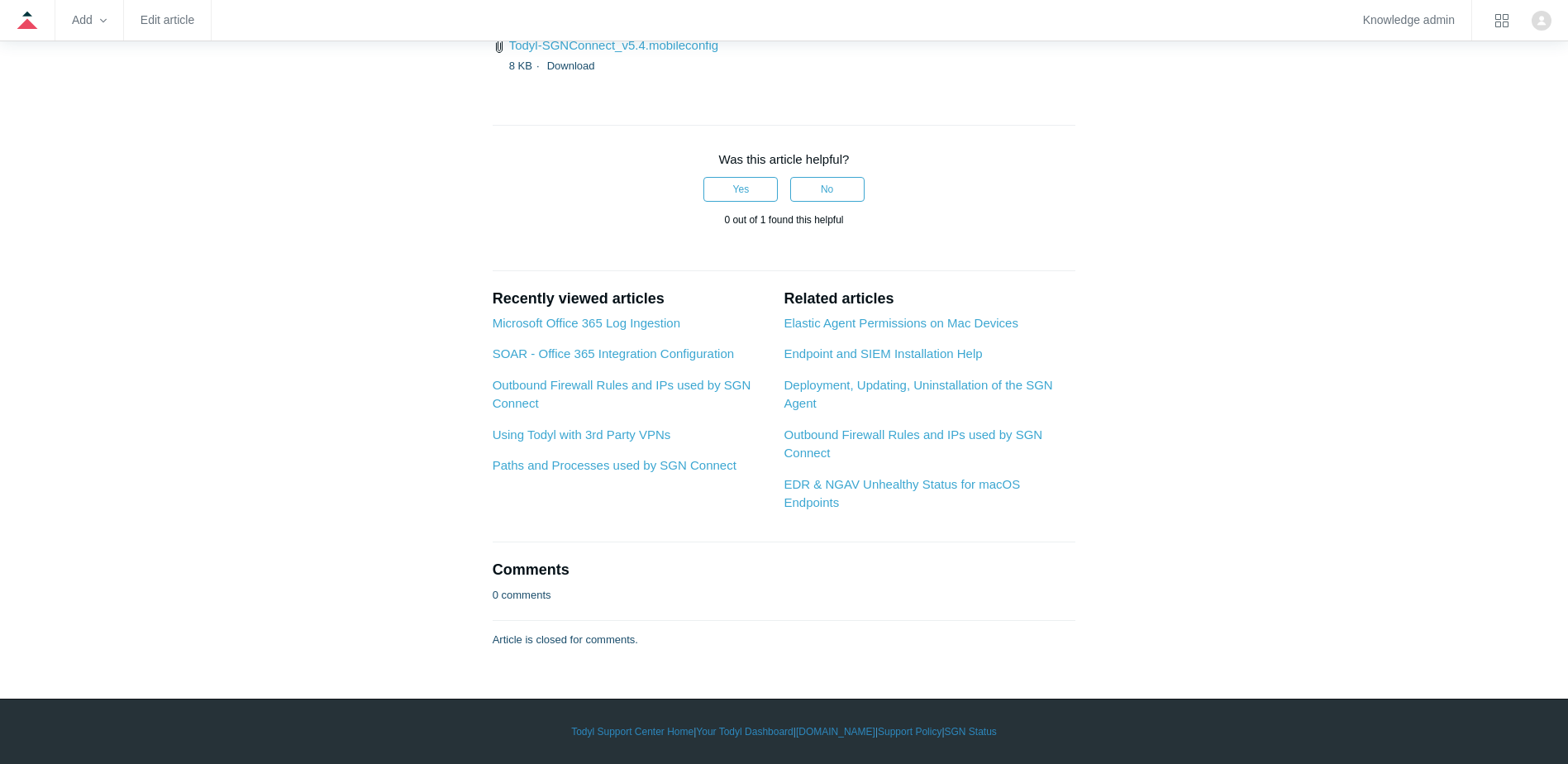
scroll to position [3143, 0]
drag, startPoint x: 485, startPoint y: 357, endPoint x: 561, endPoint y: 378, distance: 78.8
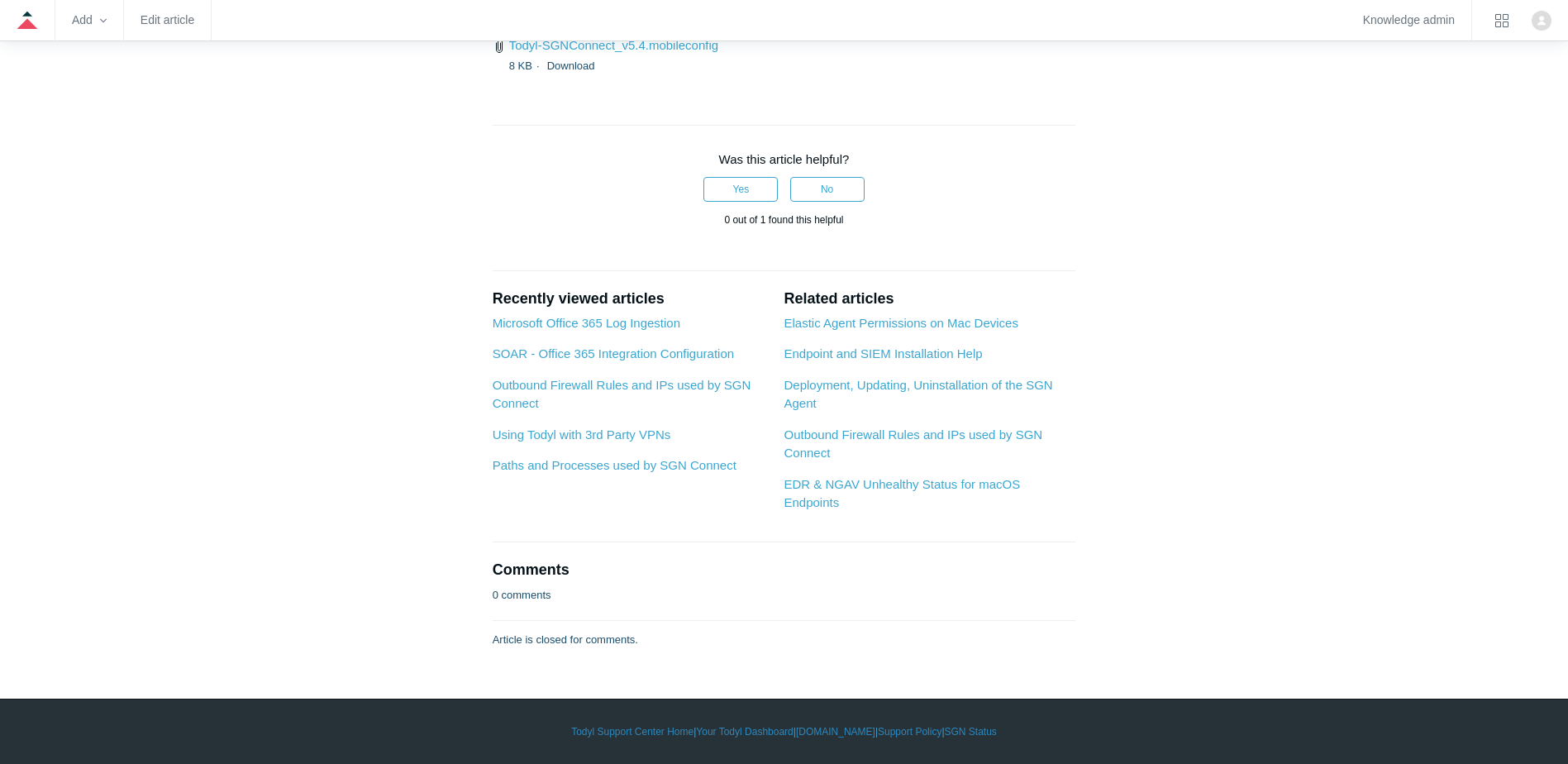
drag, startPoint x: 561, startPoint y: 378, endPoint x: 489, endPoint y: 378, distance: 72.0
drag, startPoint x: 489, startPoint y: 378, endPoint x: 1062, endPoint y: 397, distance: 573.3
drag, startPoint x: 1062, startPoint y: 397, endPoint x: 902, endPoint y: 405, distance: 160.2
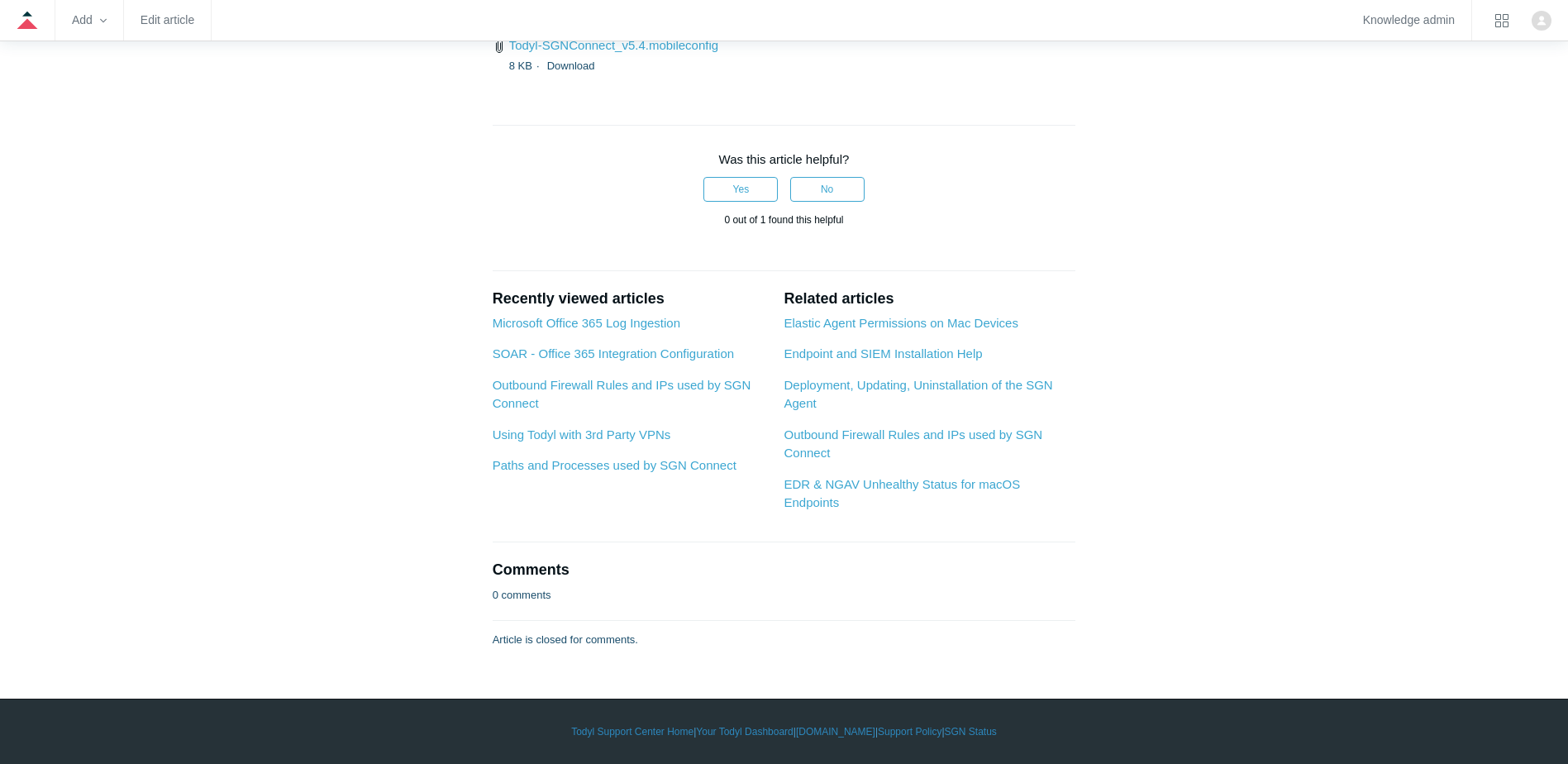
drag, startPoint x: 905, startPoint y: 376, endPoint x: 1056, endPoint y: 371, distance: 151.1
drag, startPoint x: 1056, startPoint y: 371, endPoint x: 787, endPoint y: 390, distance: 269.7
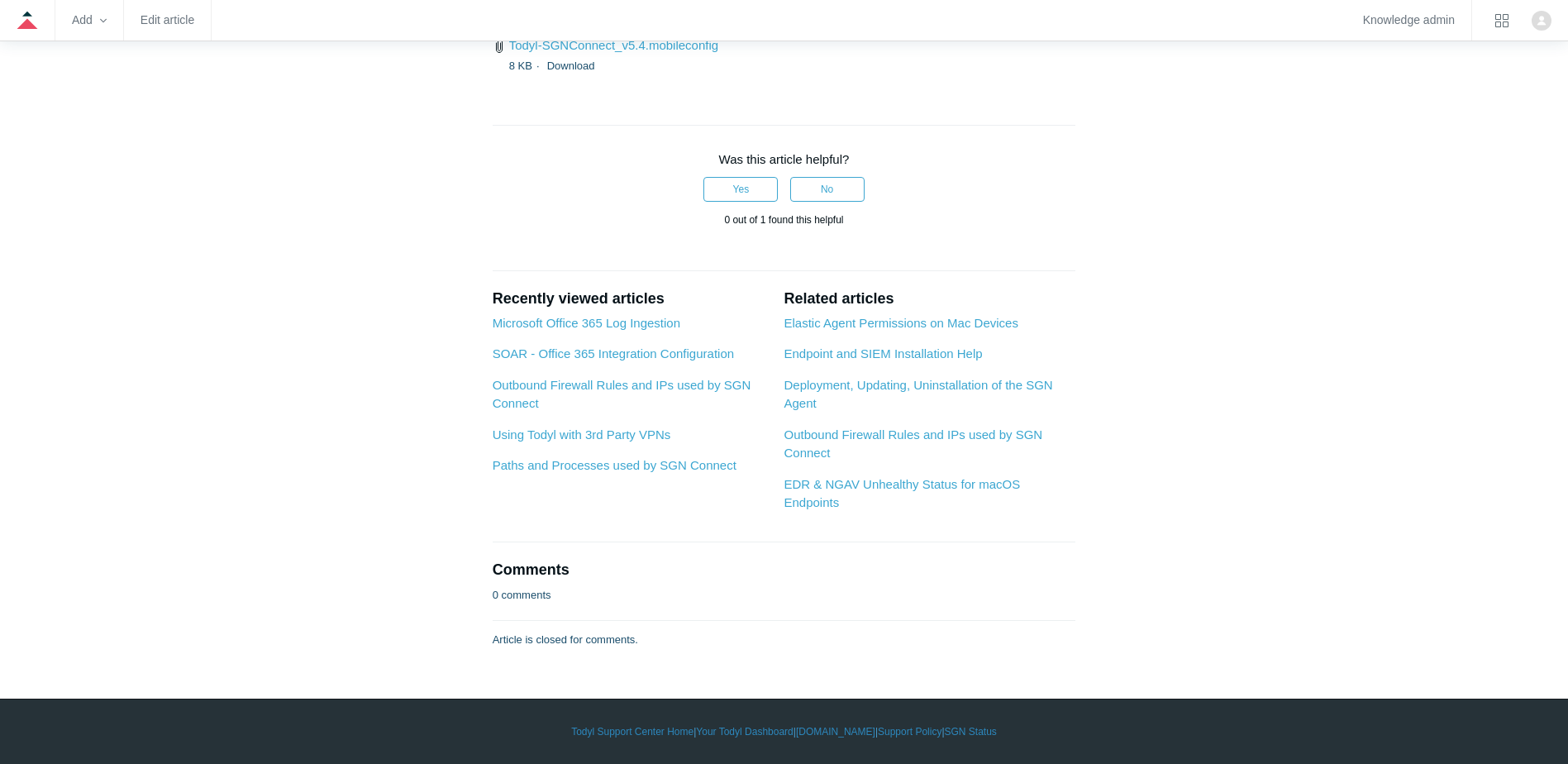
drag, startPoint x: 497, startPoint y: 372, endPoint x: 780, endPoint y: 384, distance: 283.3
drag, startPoint x: 780, startPoint y: 384, endPoint x: 804, endPoint y: 387, distance: 24.2
drag, startPoint x: 798, startPoint y: 403, endPoint x: 465, endPoint y: 358, distance: 336.0
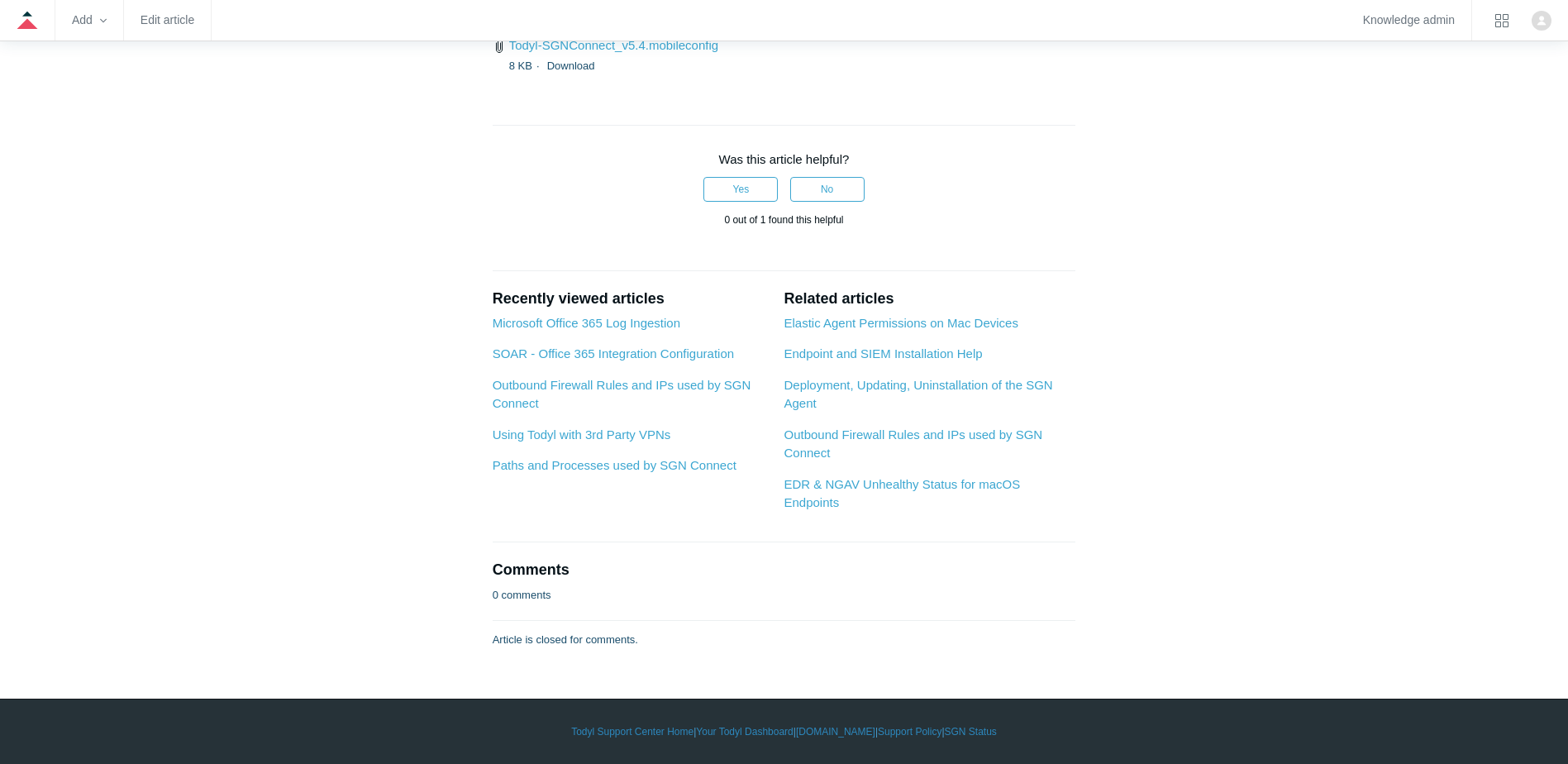
drag, startPoint x: 465, startPoint y: 358, endPoint x: 505, endPoint y: 359, distance: 40.0
drag, startPoint x: 480, startPoint y: 325, endPoint x: 850, endPoint y: 383, distance: 374.5
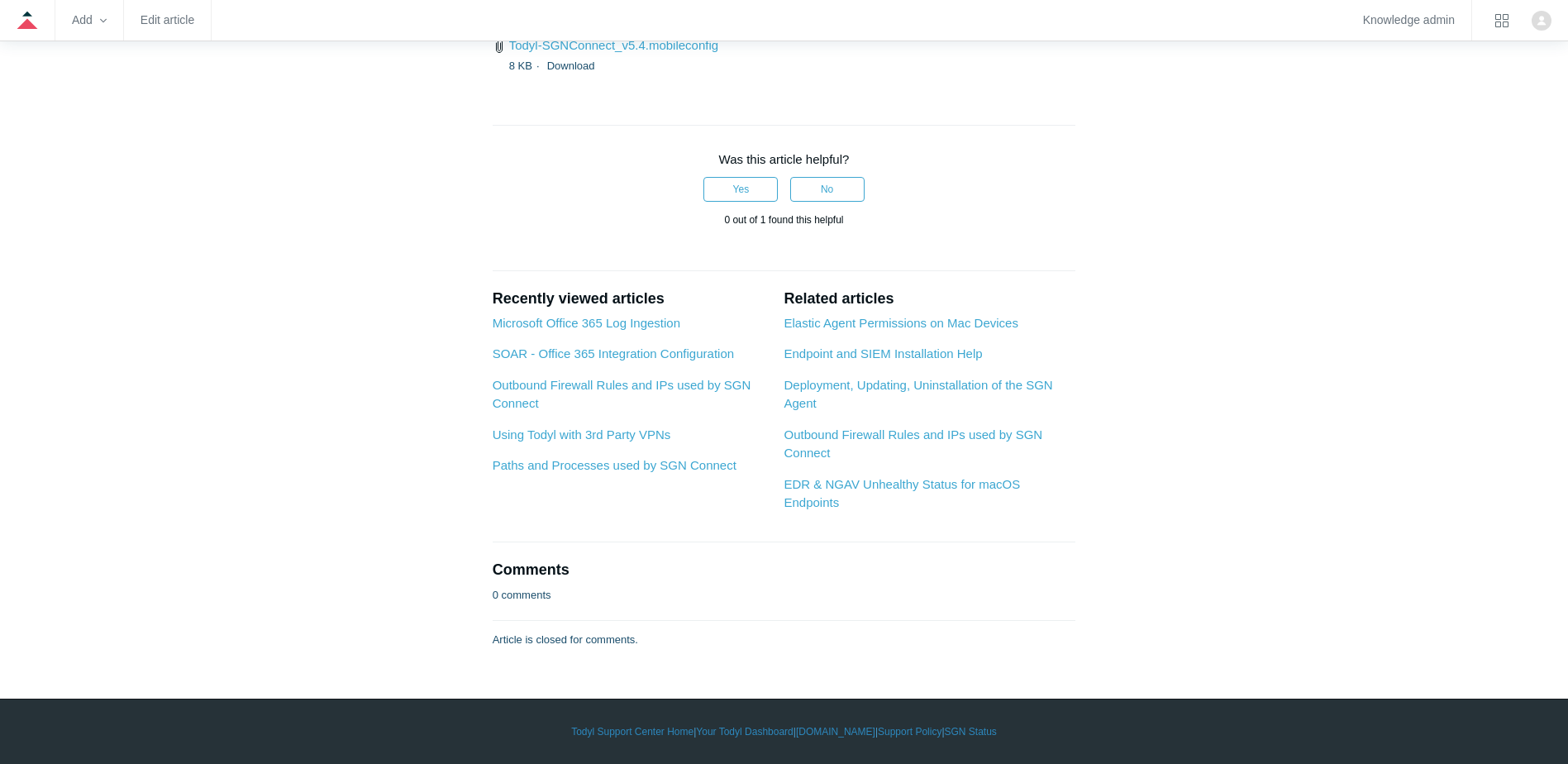
drag, startPoint x: 803, startPoint y: 396, endPoint x: 476, endPoint y: 345, distance: 331.0
drag, startPoint x: 1062, startPoint y: 485, endPoint x: 502, endPoint y: 466, distance: 560.3
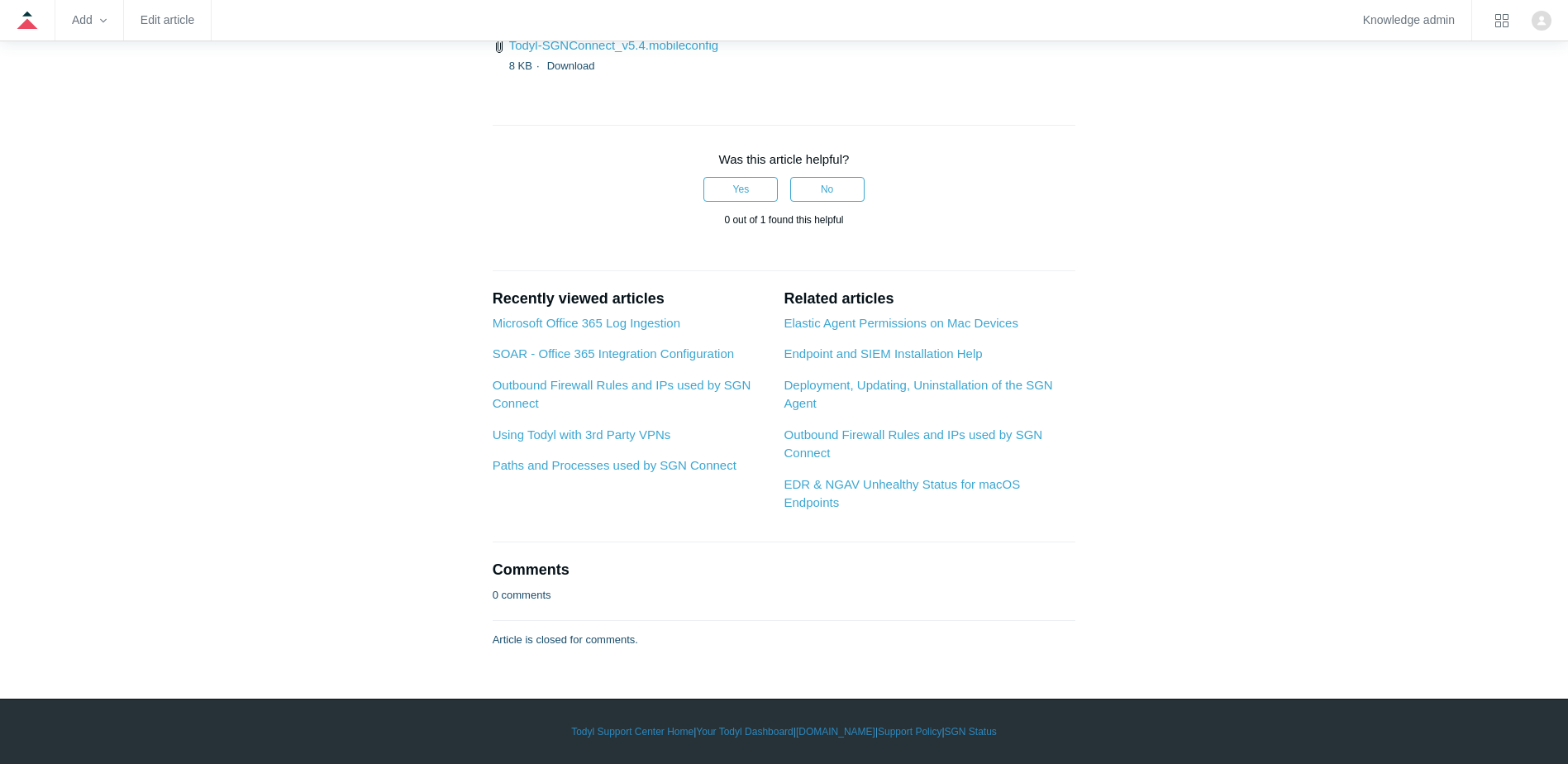
drag, startPoint x: 485, startPoint y: 356, endPoint x: 1062, endPoint y: 480, distance: 590.2
copy div "Additional permissions are required for the EDR / SEM features to protect the d…"
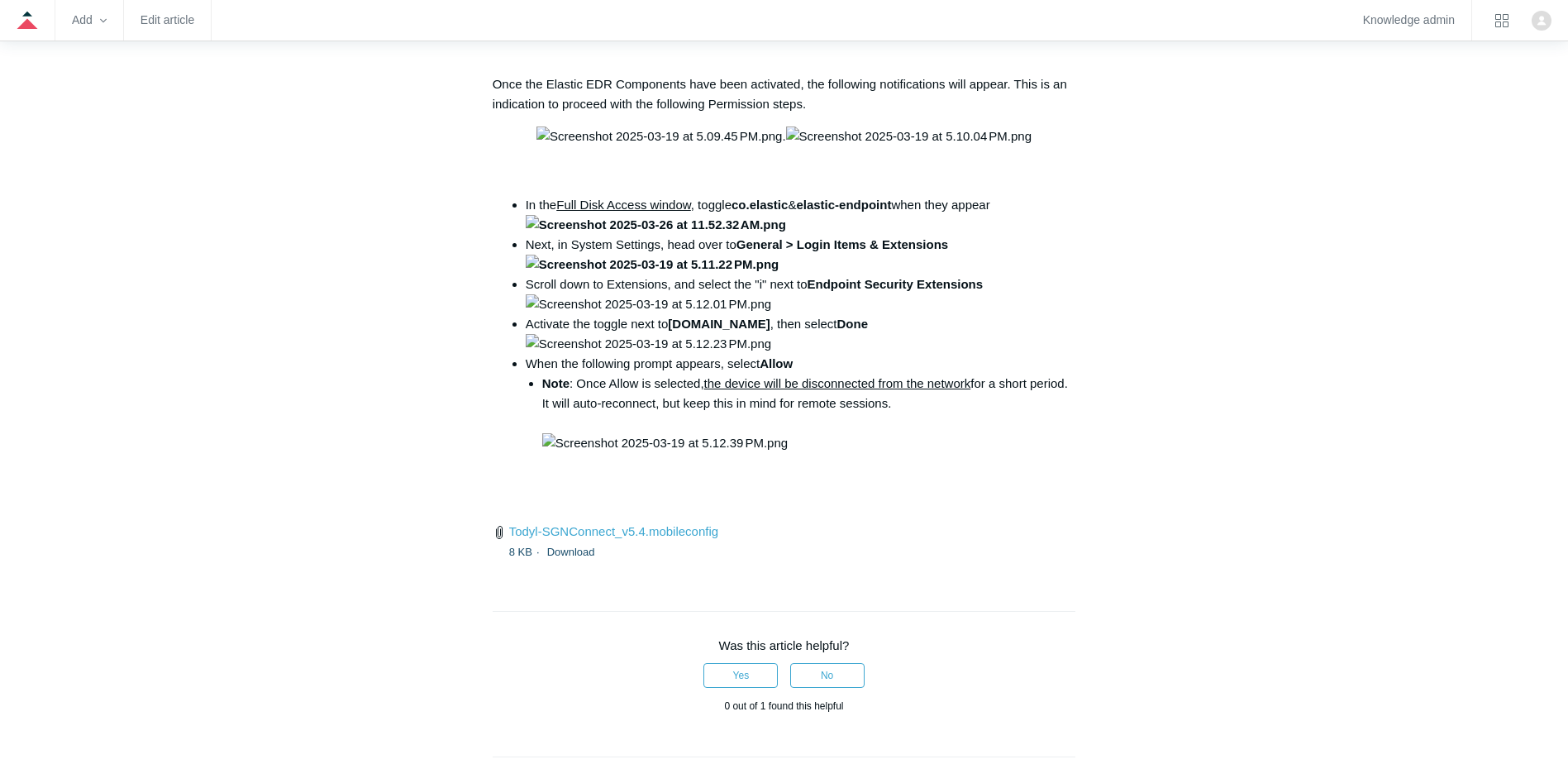
scroll to position [2398, 0]
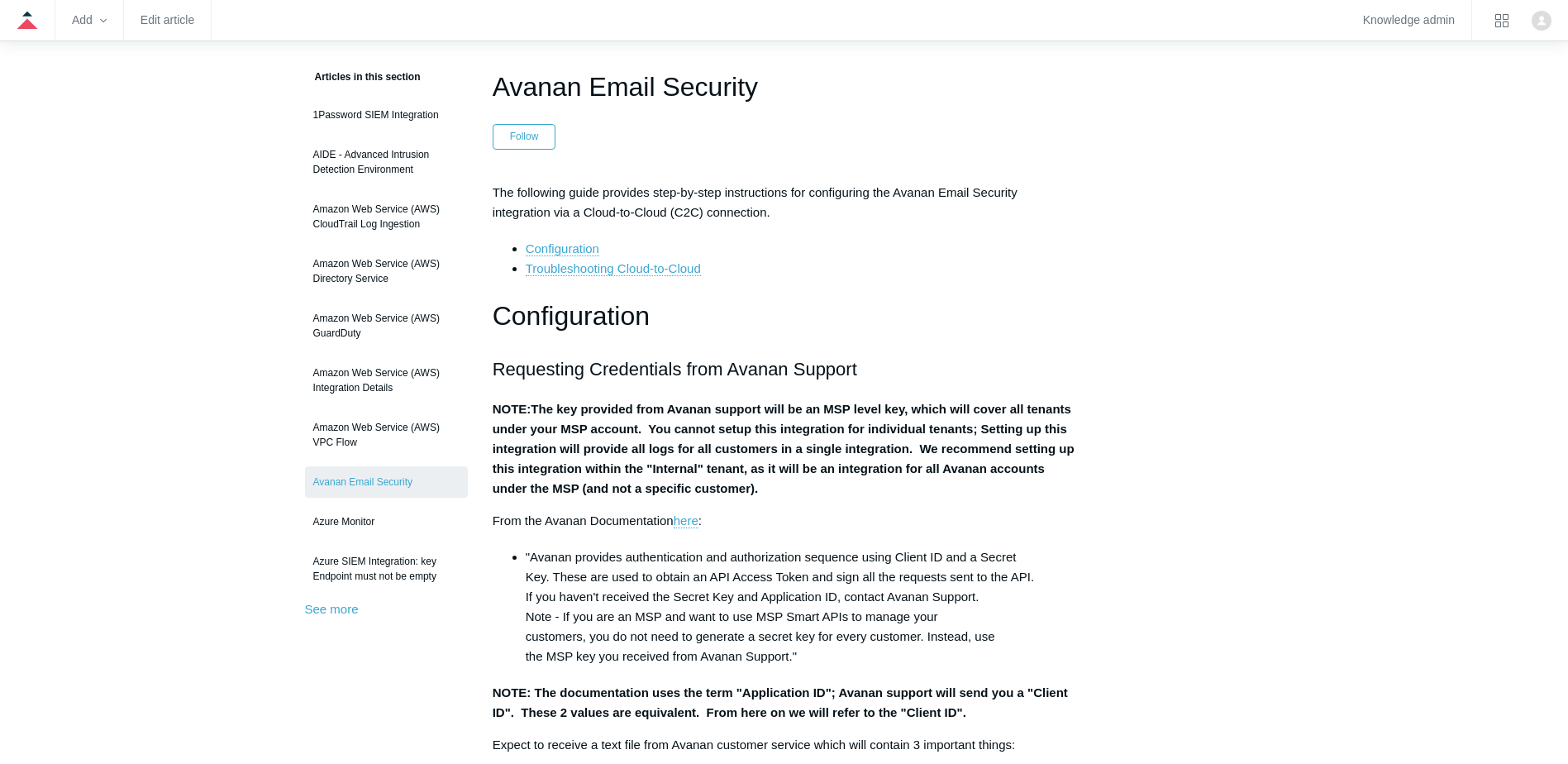
scroll to position [248, 0]
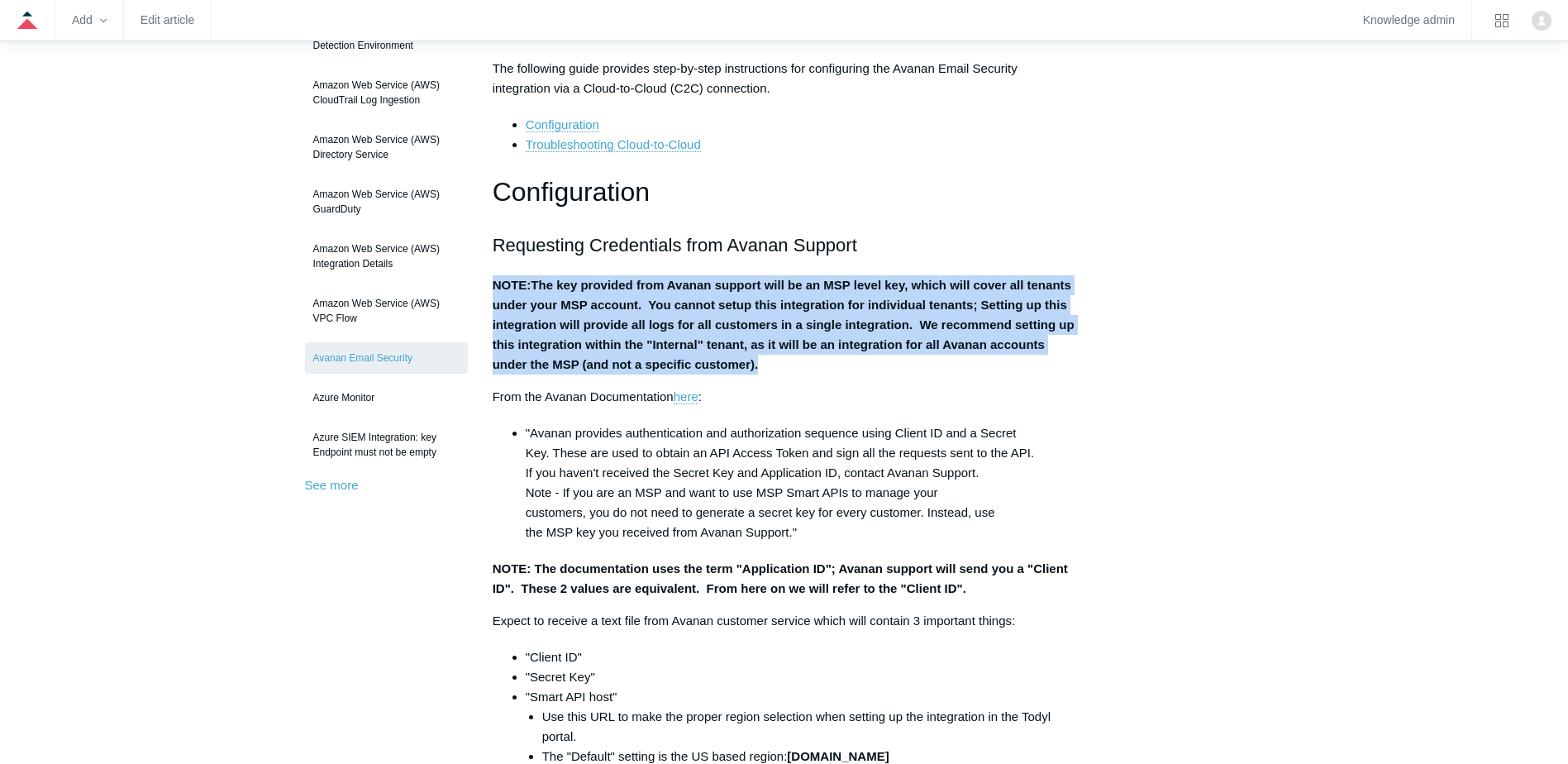
drag, startPoint x: 475, startPoint y: 286, endPoint x: 966, endPoint y: 362, distance: 496.8
copy p "NOTE: The key provided from Avanan support will be an MSP level key, which will…"
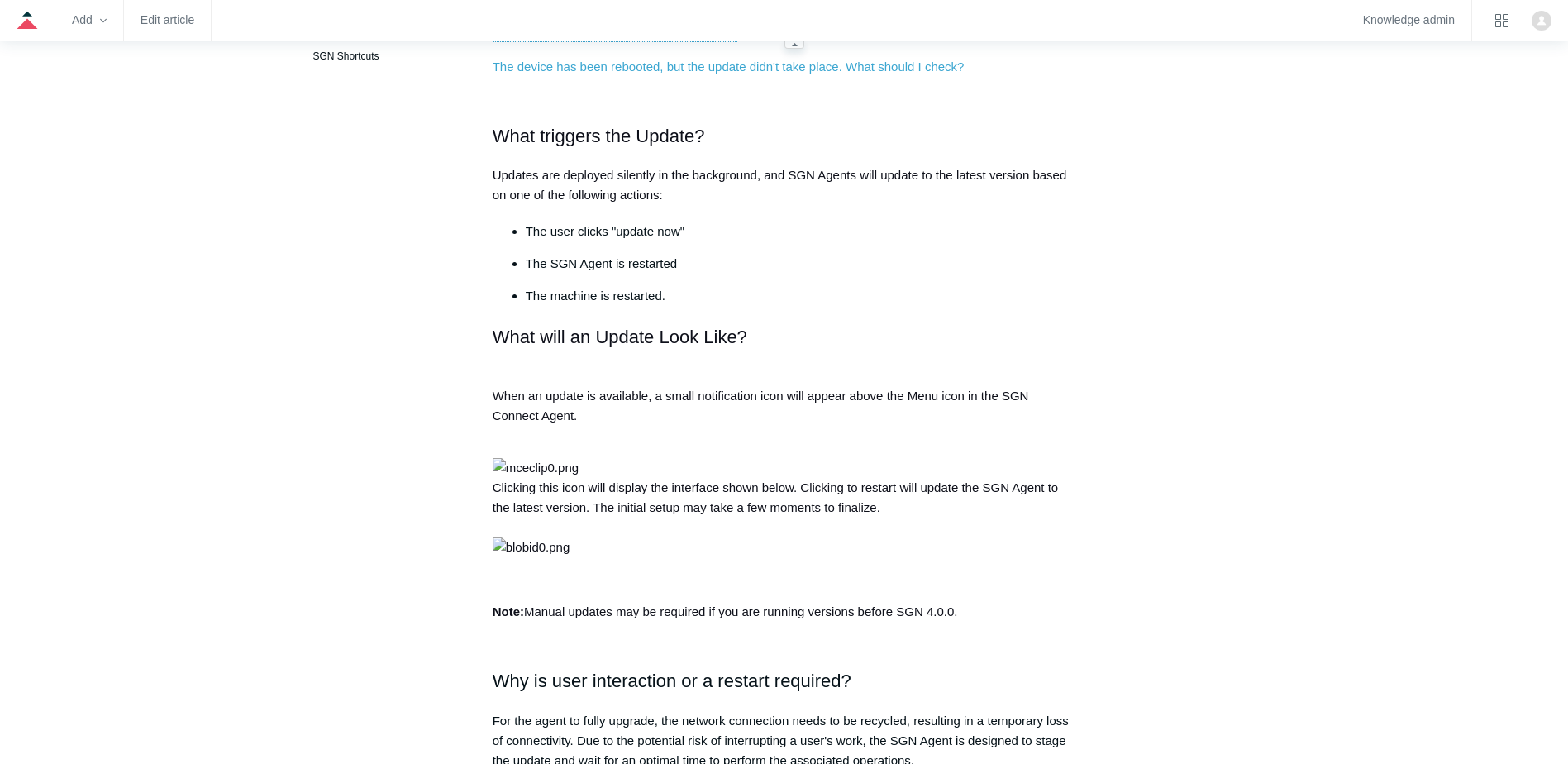
scroll to position [422, 0]
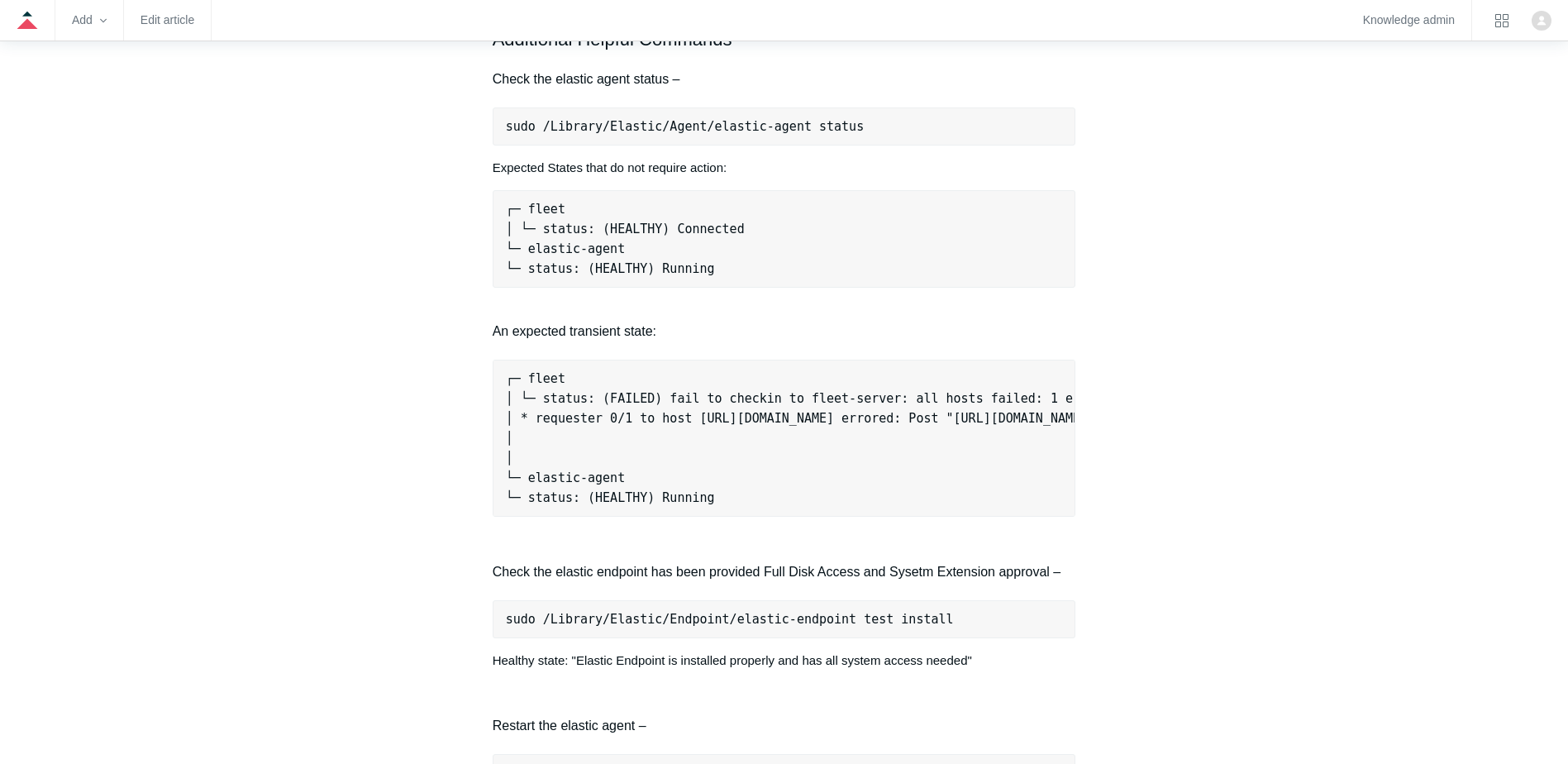
scroll to position [1489, 0]
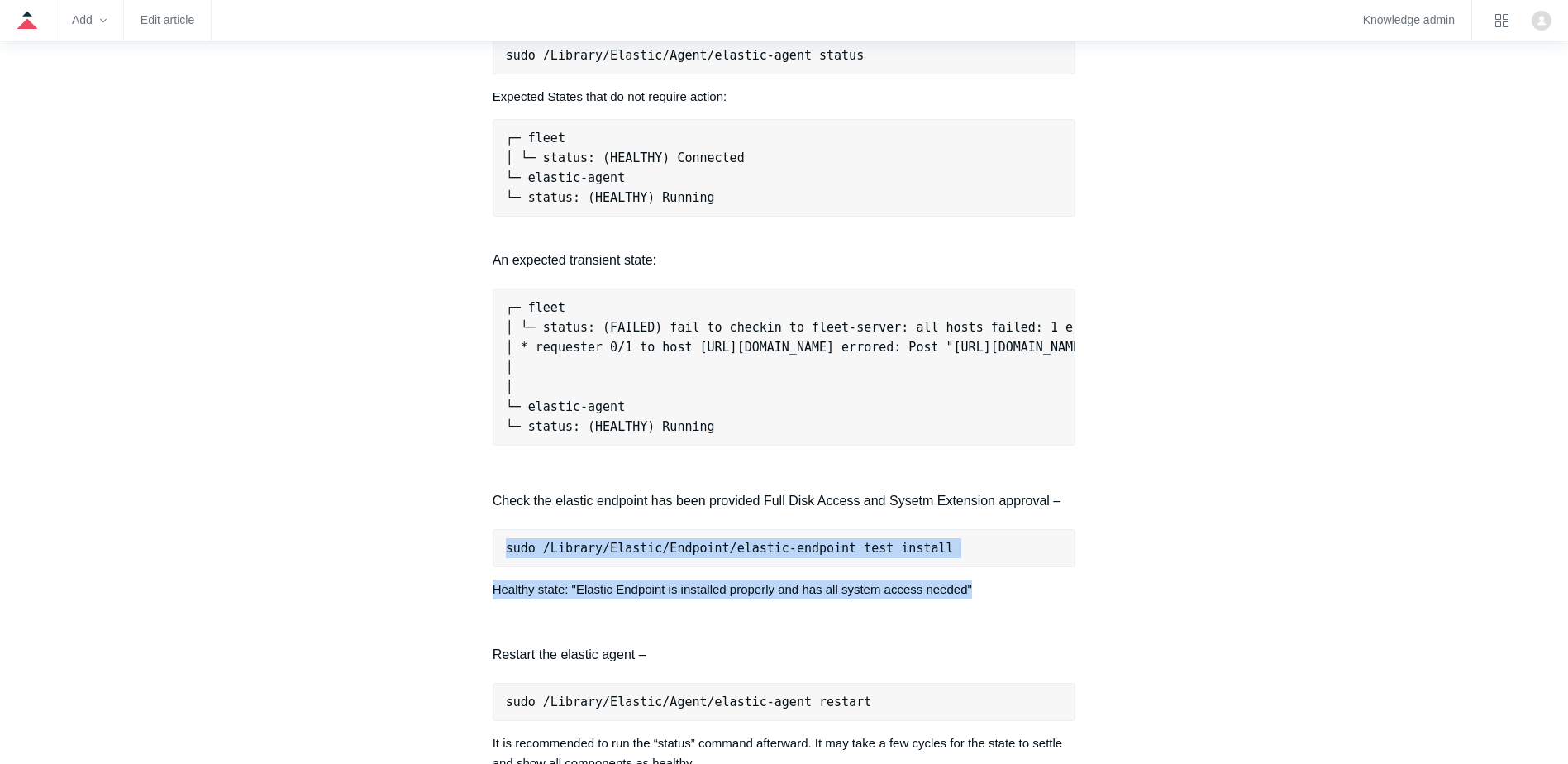
drag, startPoint x: 506, startPoint y: 564, endPoint x: 974, endPoint y: 583, distance: 468.4
click at [974, 583] on div "The following is a guide to help determine what action may be required to recov…" at bounding box center [785, 167] width 584 height 2698
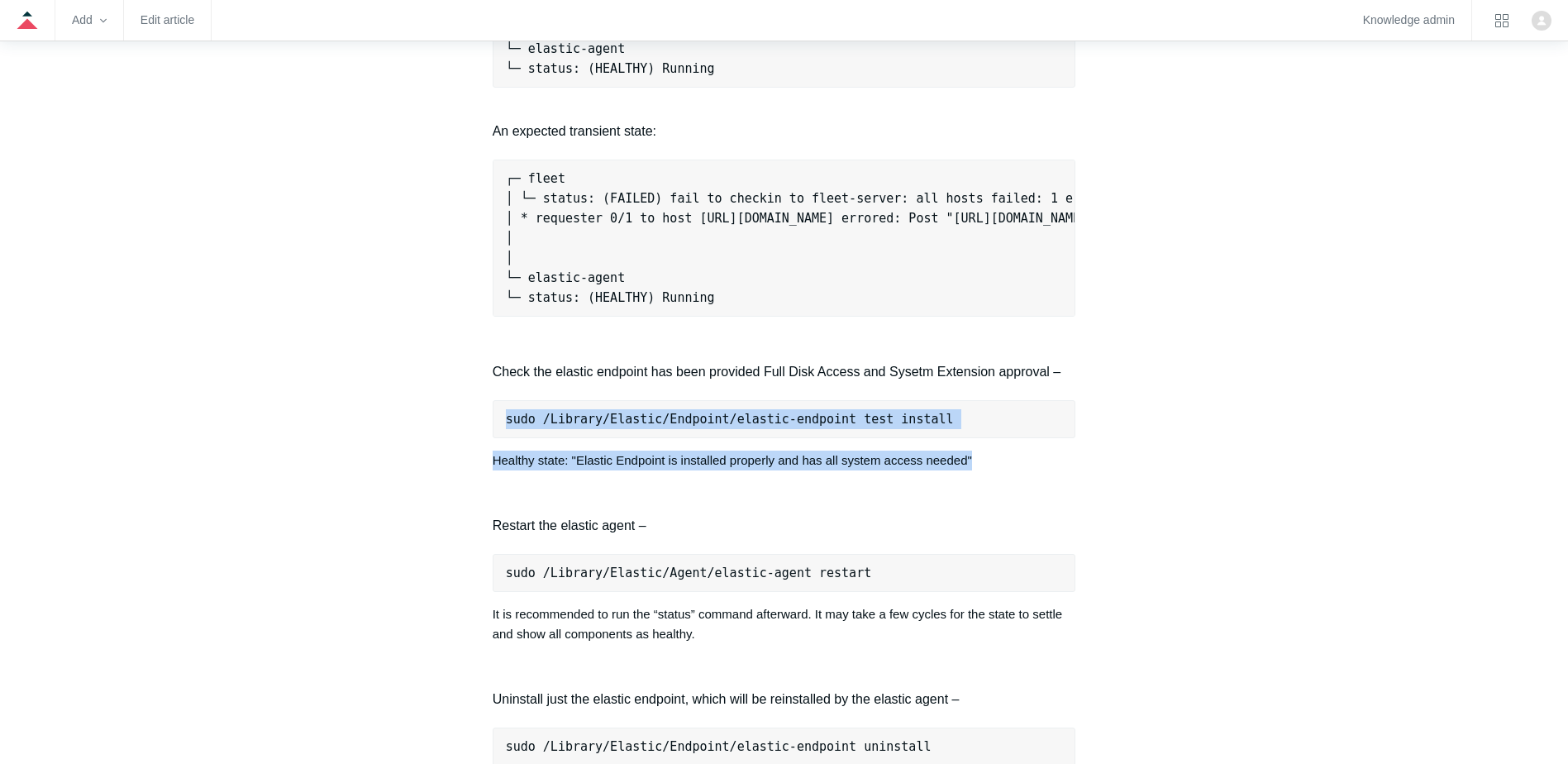
scroll to position [1737, 0]
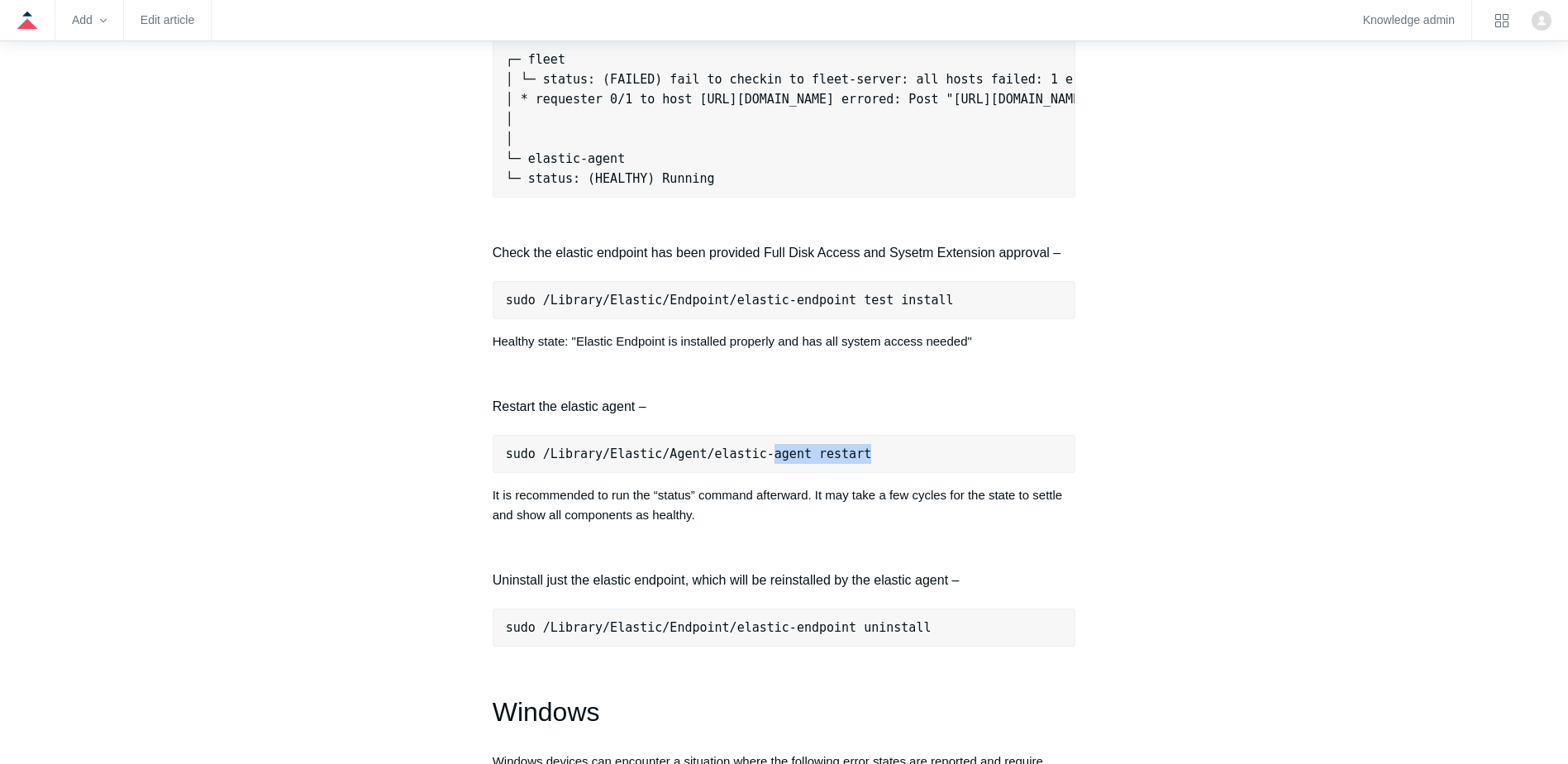
drag, startPoint x: 851, startPoint y: 467, endPoint x: 890, endPoint y: 471, distance: 39.2
click at [890, 471] on pre "sudo /Library/Elastic/Agent/elastic-agent restart" at bounding box center [785, 454] width 584 height 38
drag, startPoint x: 867, startPoint y: 474, endPoint x: 499, endPoint y: 470, distance: 368.0
click at [499, 470] on pre "sudo /Library/Elastic/Agent/elastic-agent restart" at bounding box center [785, 454] width 584 height 38
